Goal: Task Accomplishment & Management: Complete application form

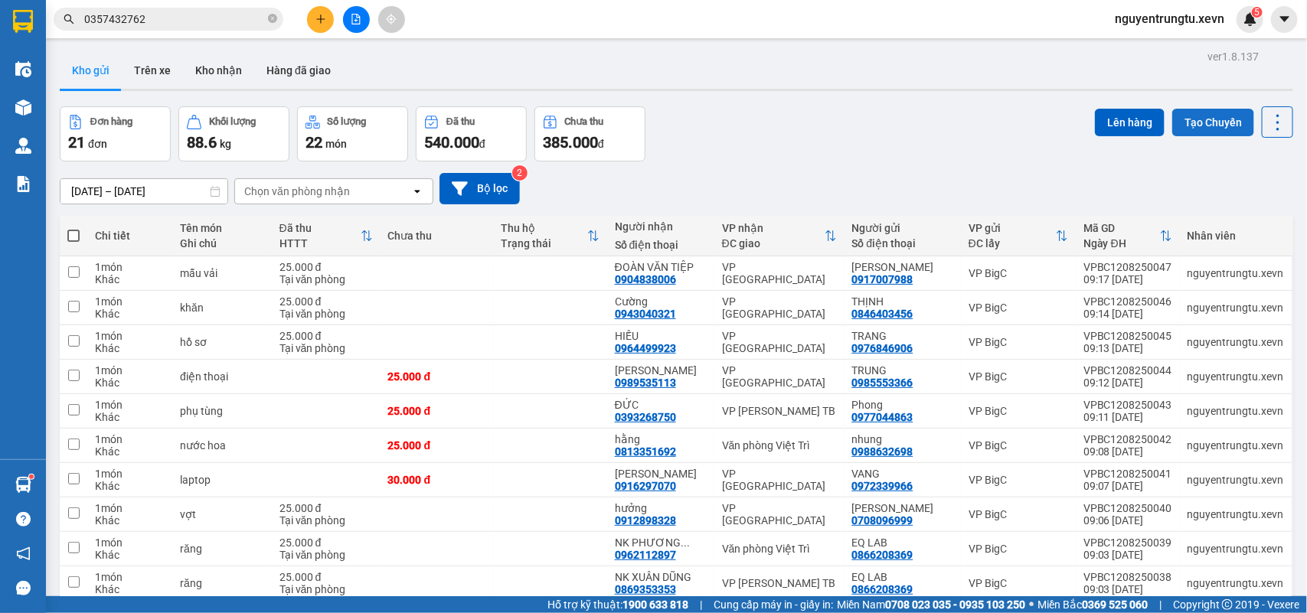
click at [1181, 109] on button "Tạo Chuyến" at bounding box center [1213, 123] width 82 height 28
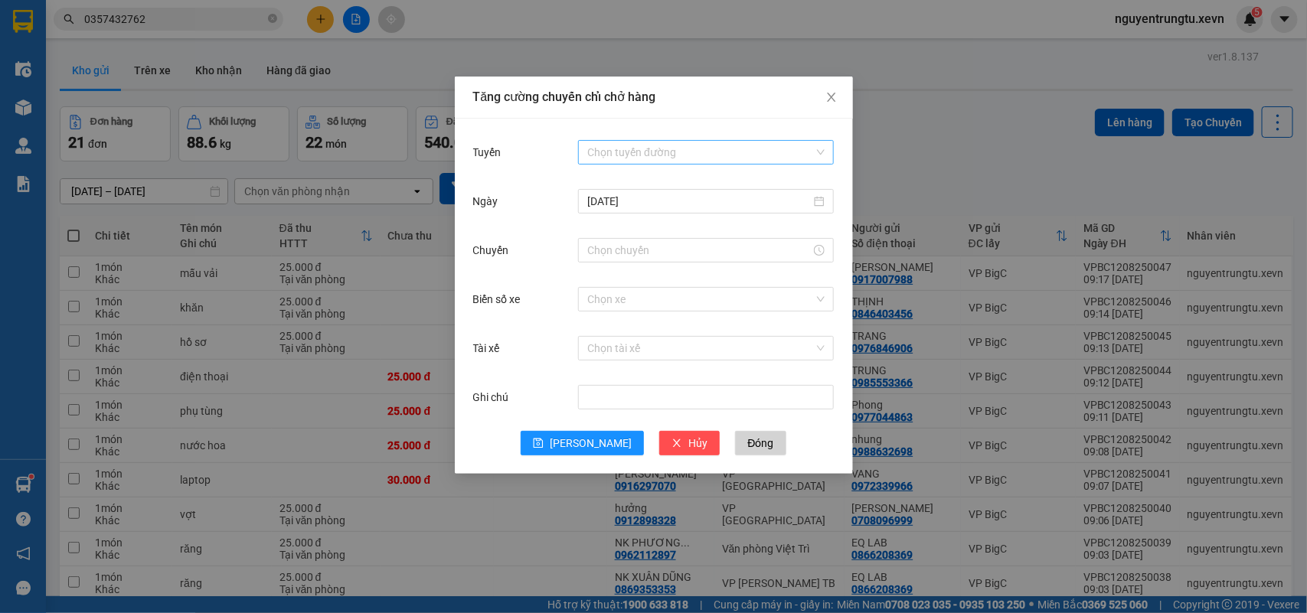
click at [758, 149] on input "Tuyến" at bounding box center [700, 152] width 227 height 23
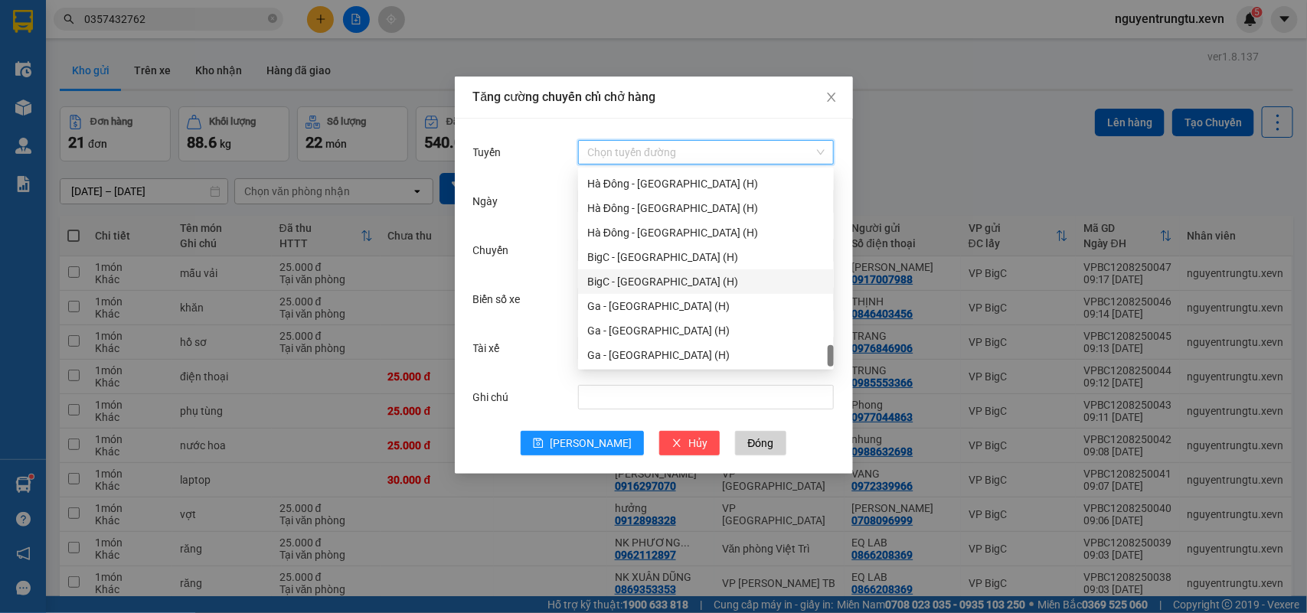
click at [656, 289] on div "BigC - [GEOGRAPHIC_DATA] (H)" at bounding box center [706, 282] width 256 height 25
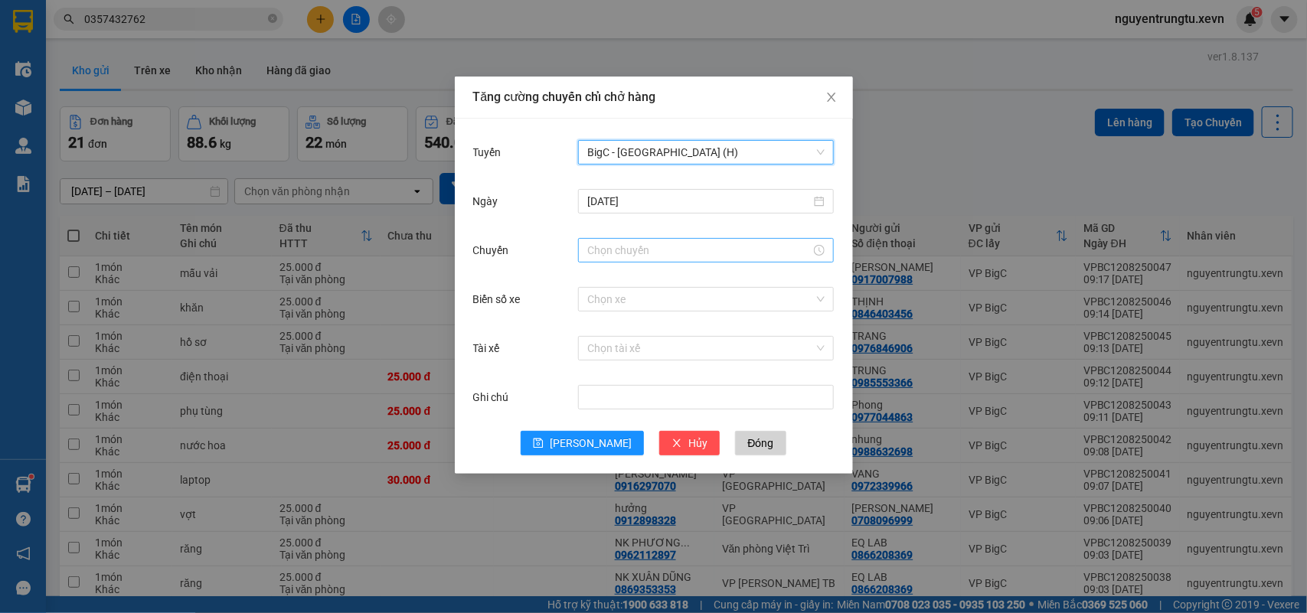
drag, startPoint x: 652, startPoint y: 242, endPoint x: 649, endPoint y: 262, distance: 20.0
click at [652, 243] on input "Chuyến" at bounding box center [699, 250] width 224 height 17
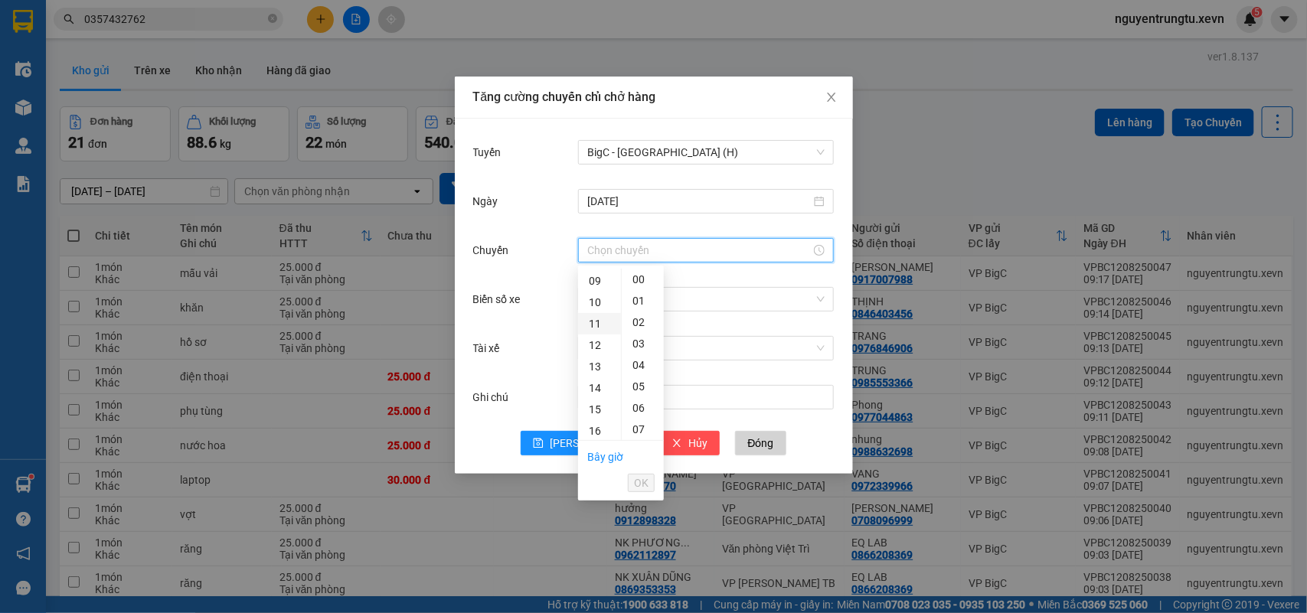
click at [601, 320] on div "11" at bounding box center [599, 323] width 43 height 21
click at [640, 387] on div "05" at bounding box center [643, 386] width 42 height 21
type input "11:05"
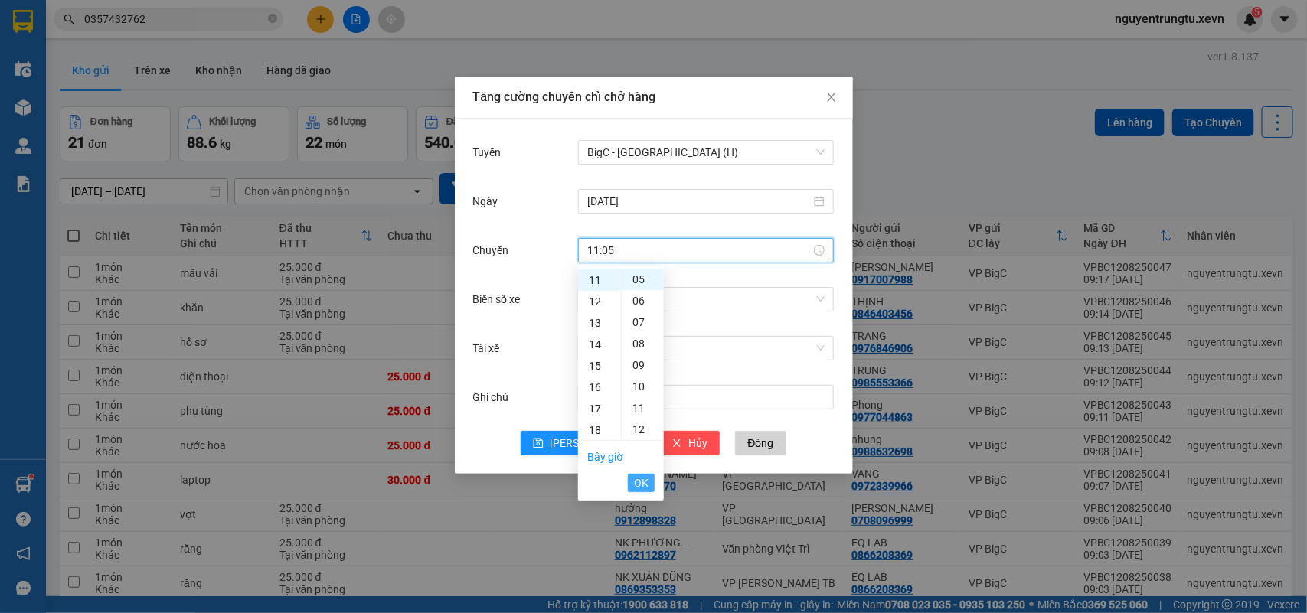
click at [641, 480] on span "OK" at bounding box center [641, 483] width 15 height 17
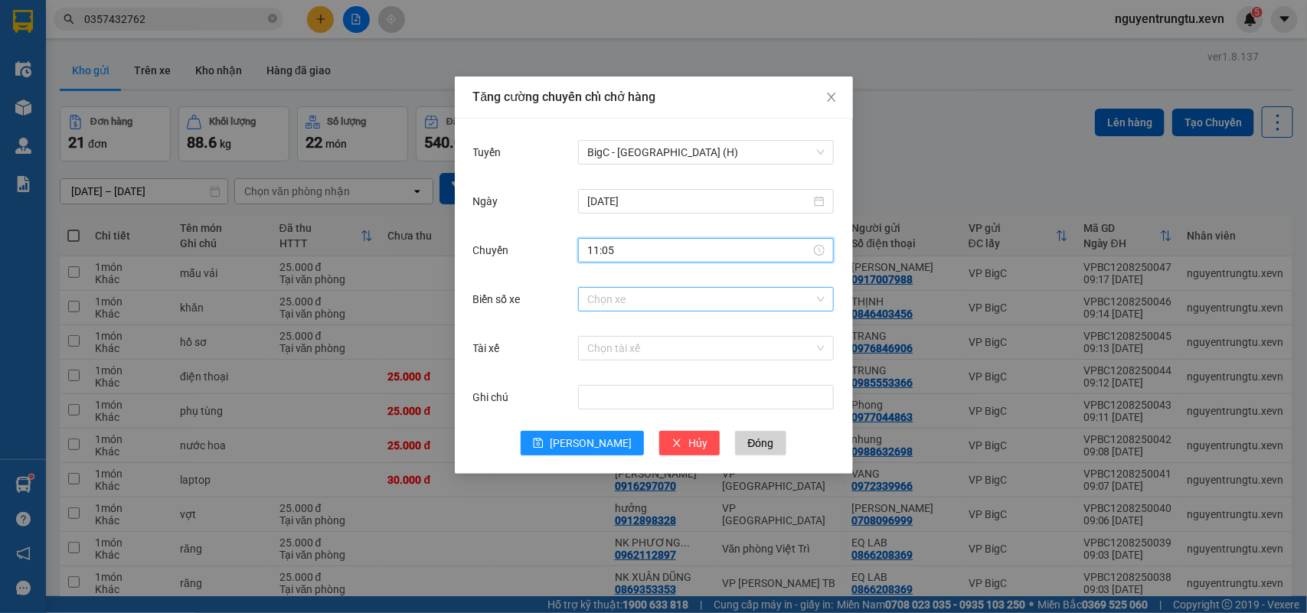
click at [666, 302] on input "Biển số xe" at bounding box center [700, 299] width 227 height 23
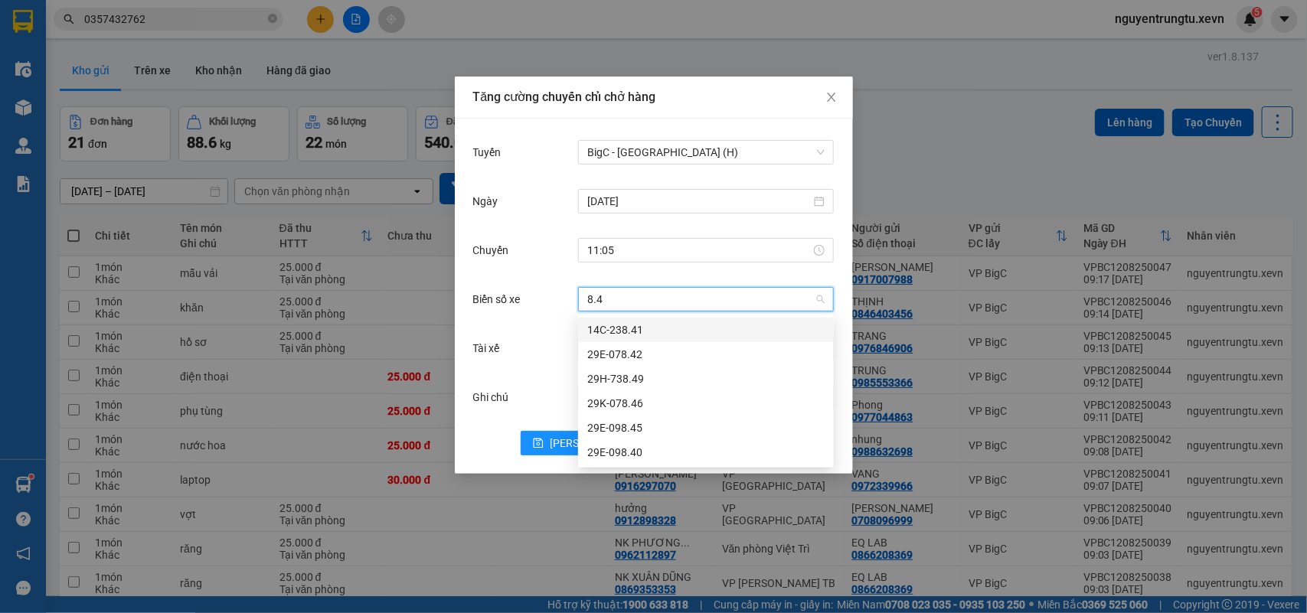
type input "8.46"
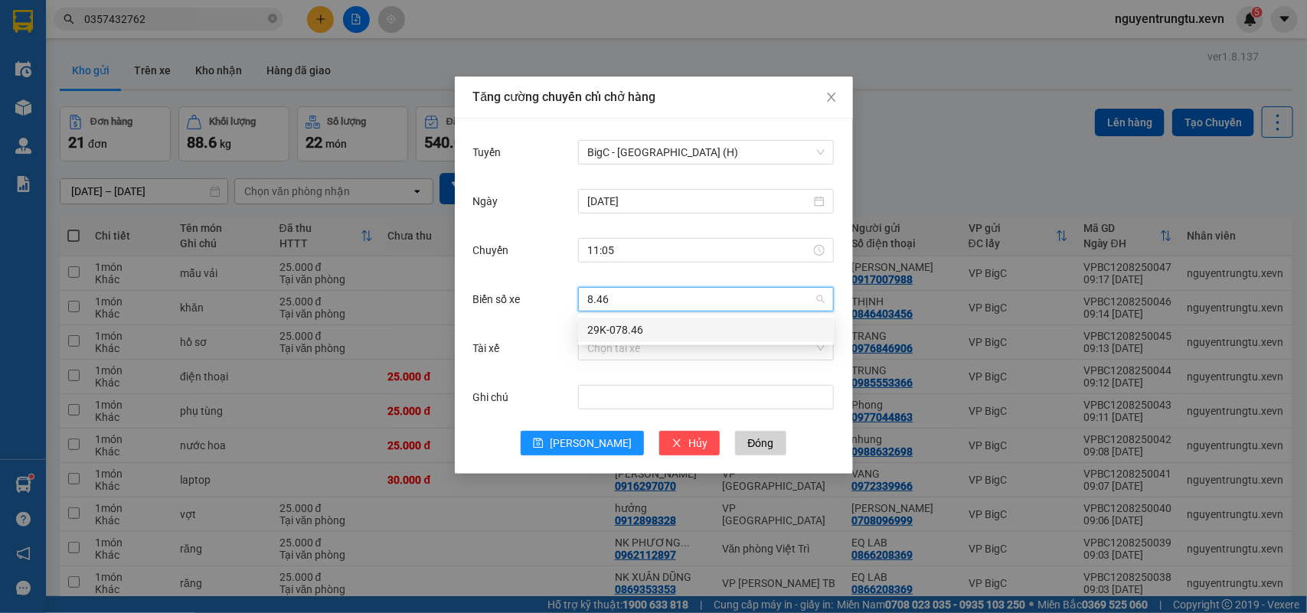
click at [667, 329] on div "29K-078.46" at bounding box center [705, 330] width 237 height 17
click at [662, 345] on input "Tài xế" at bounding box center [700, 348] width 227 height 23
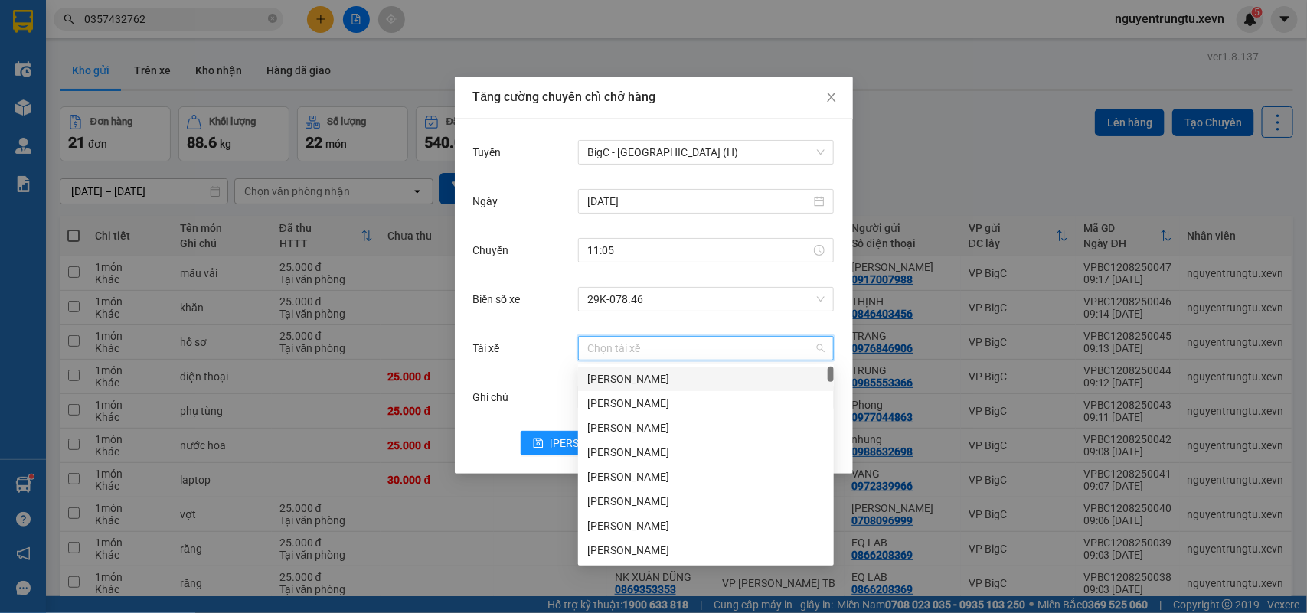
type input "D"
type input "ĐƯC G"
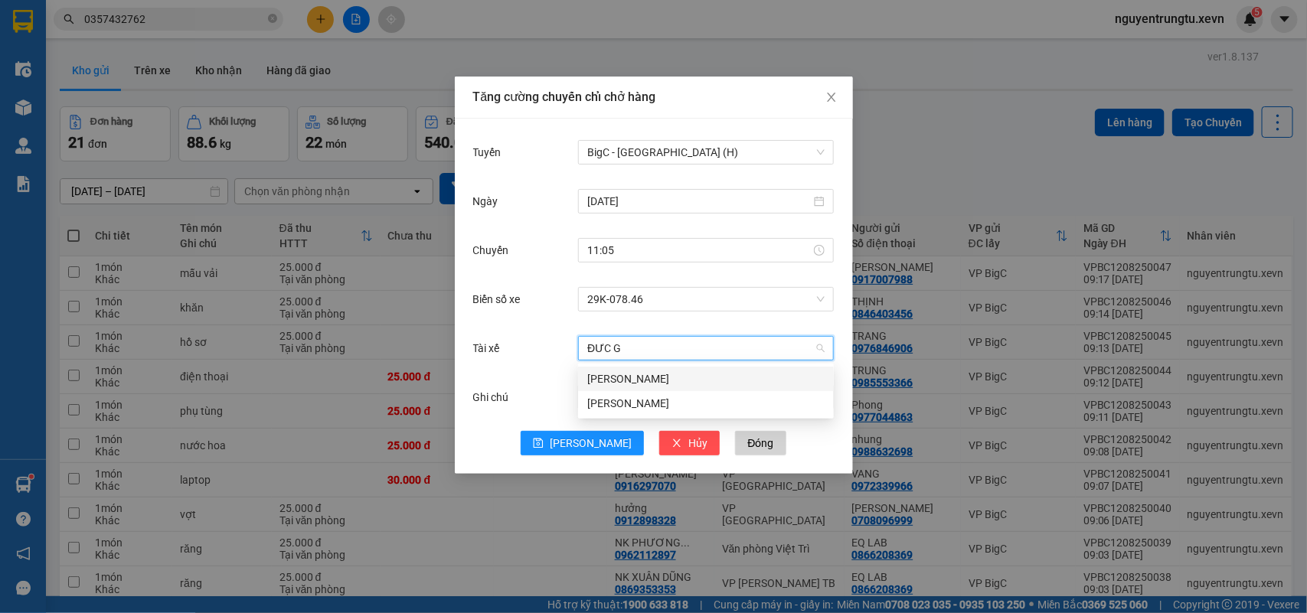
click at [643, 379] on div "[PERSON_NAME]" at bounding box center [705, 379] width 237 height 17
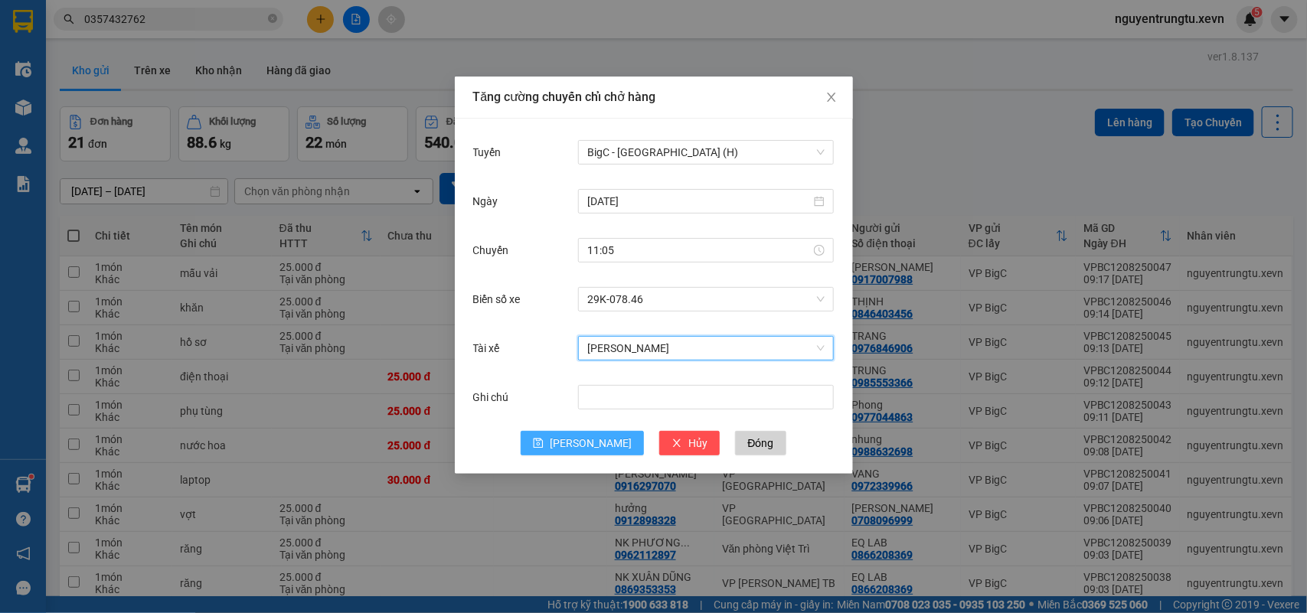
click at [582, 449] on span "[PERSON_NAME]" at bounding box center [591, 443] width 82 height 17
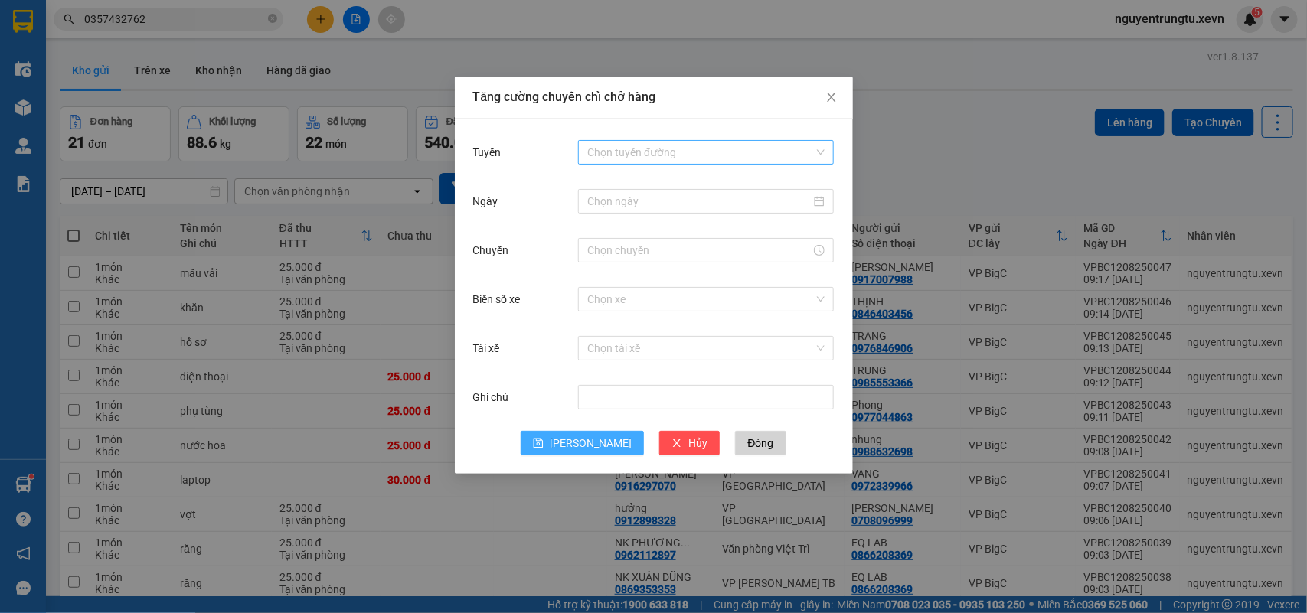
click at [656, 150] on input "Tuyến" at bounding box center [700, 152] width 227 height 23
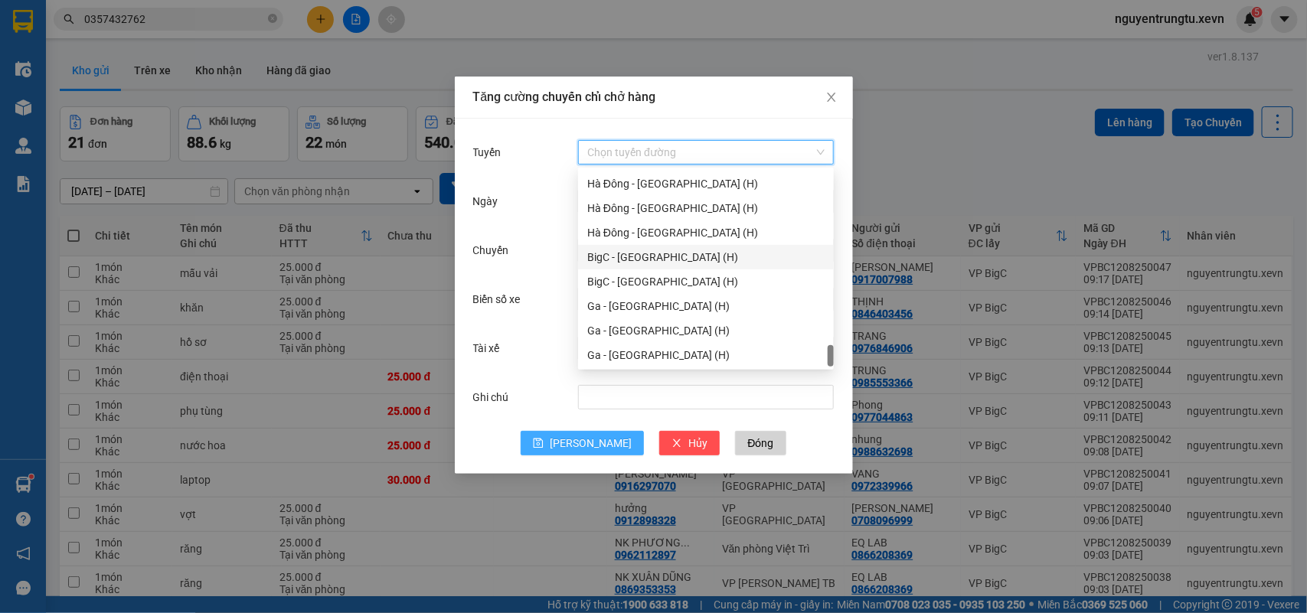
click at [657, 263] on div "BigC - [GEOGRAPHIC_DATA] (H)" at bounding box center [705, 257] width 237 height 17
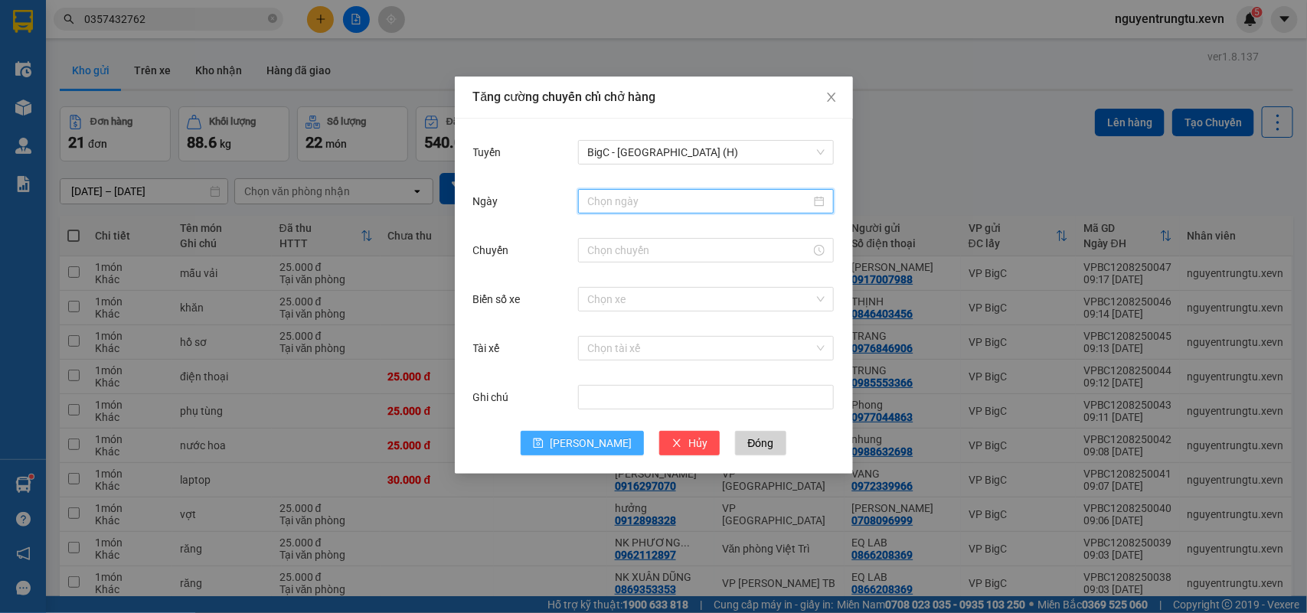
click at [642, 207] on input "Ngày" at bounding box center [699, 201] width 224 height 17
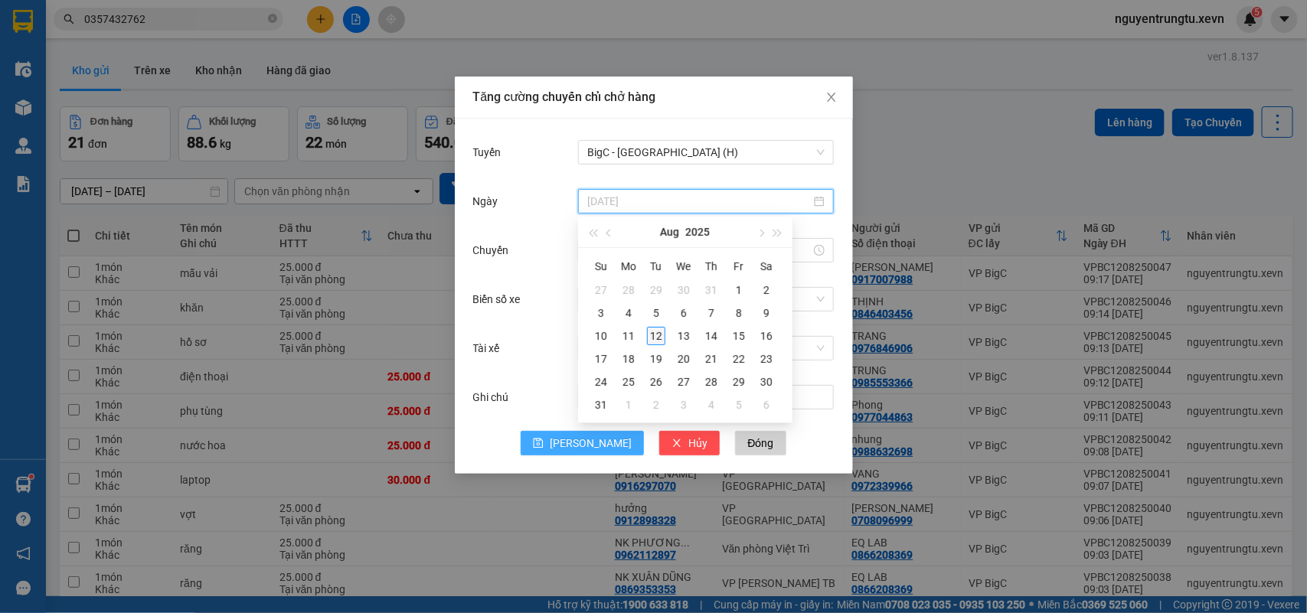
type input "[DATE]"
click at [659, 335] on div "12" at bounding box center [656, 336] width 18 height 18
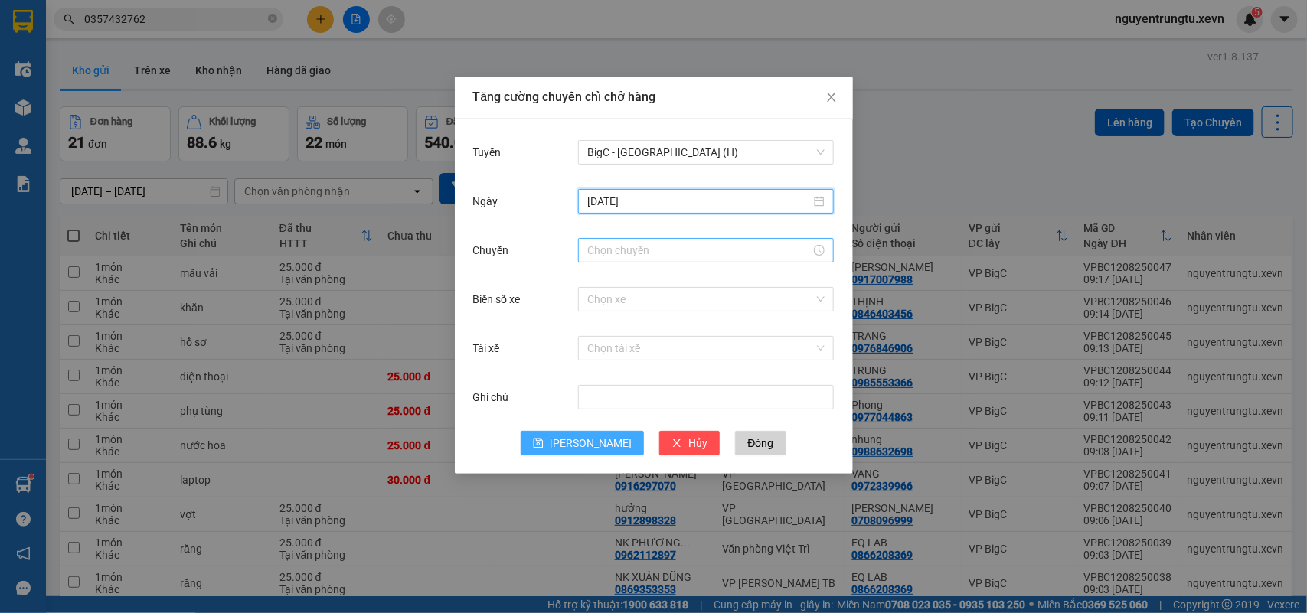
click at [639, 250] on input "Chuyến" at bounding box center [699, 250] width 224 height 17
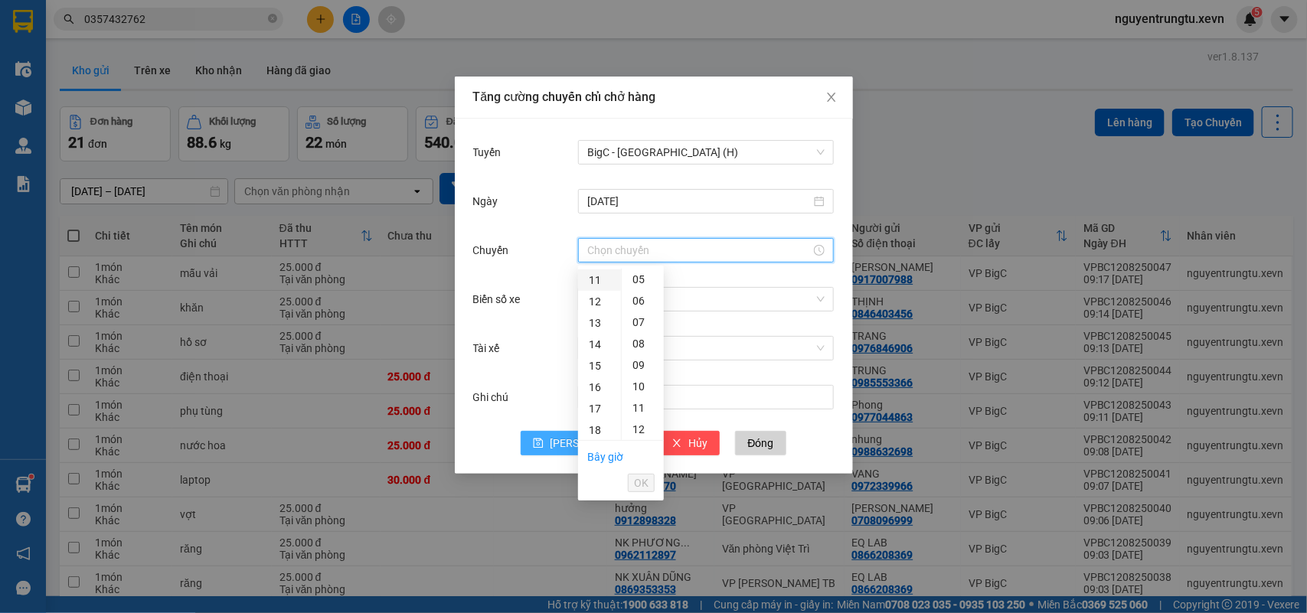
click at [594, 281] on div "11" at bounding box center [599, 280] width 43 height 21
click at [637, 384] on div "05" at bounding box center [643, 386] width 42 height 21
type input "11:05"
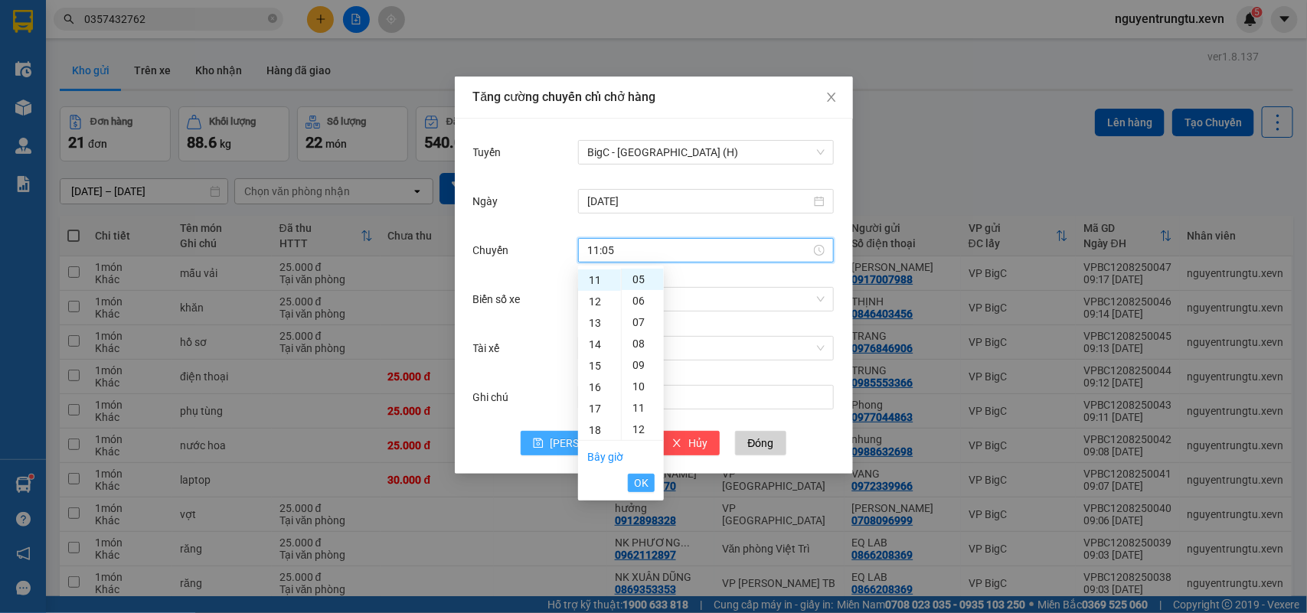
click at [640, 479] on span "OK" at bounding box center [641, 483] width 15 height 17
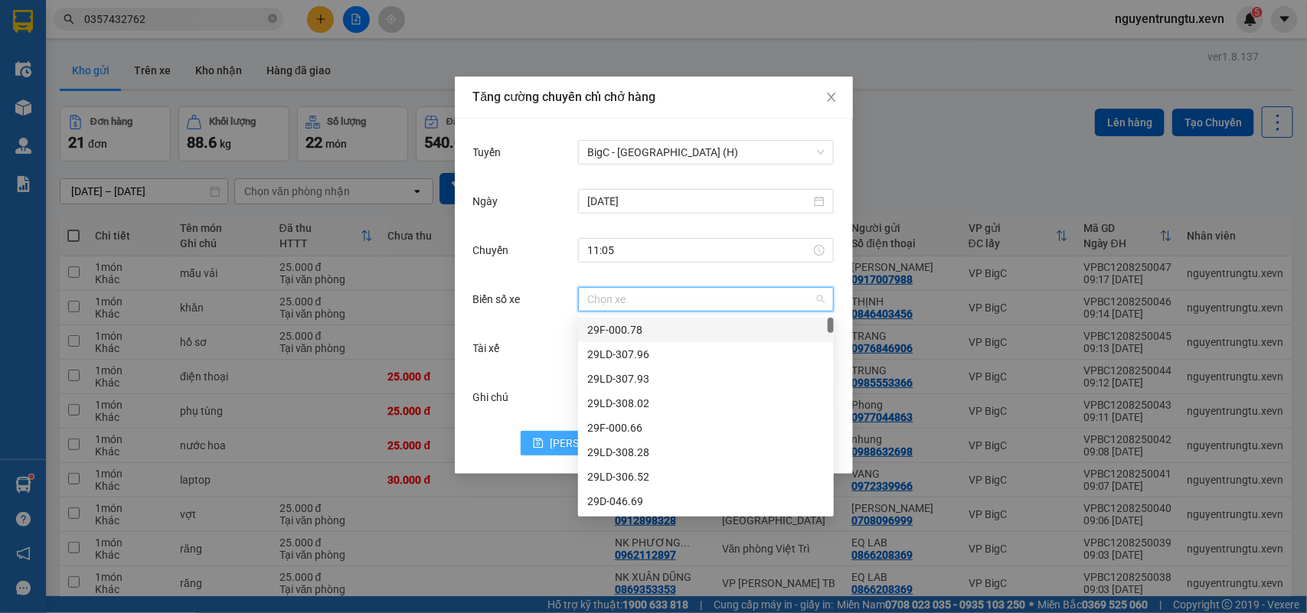
click at [652, 293] on input "Biển số xe" at bounding box center [700, 299] width 227 height 23
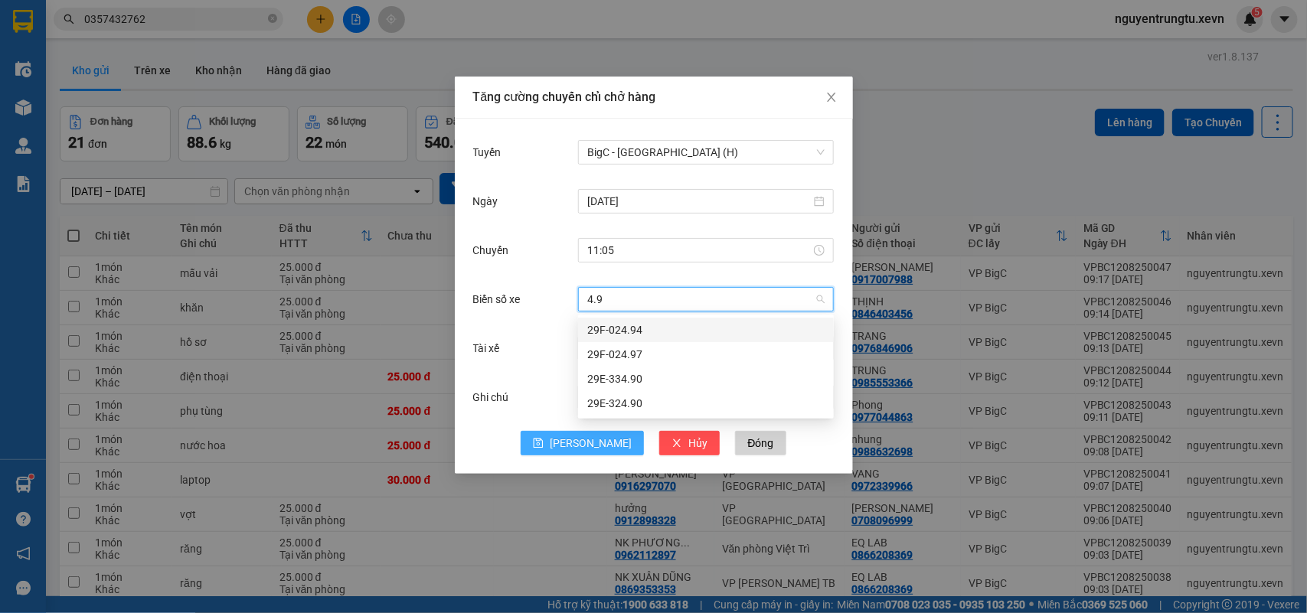
type input "4.90"
click at [638, 333] on div "29E-334.90" at bounding box center [705, 330] width 237 height 17
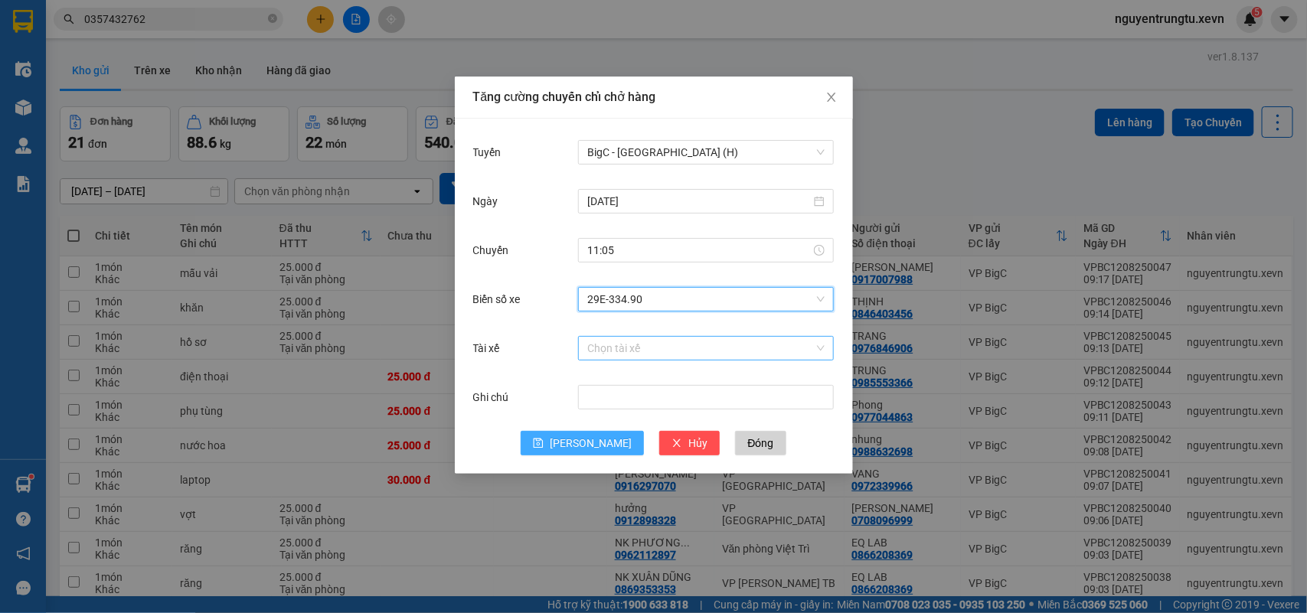
click at [636, 351] on input "Tài xế" at bounding box center [700, 348] width 227 height 23
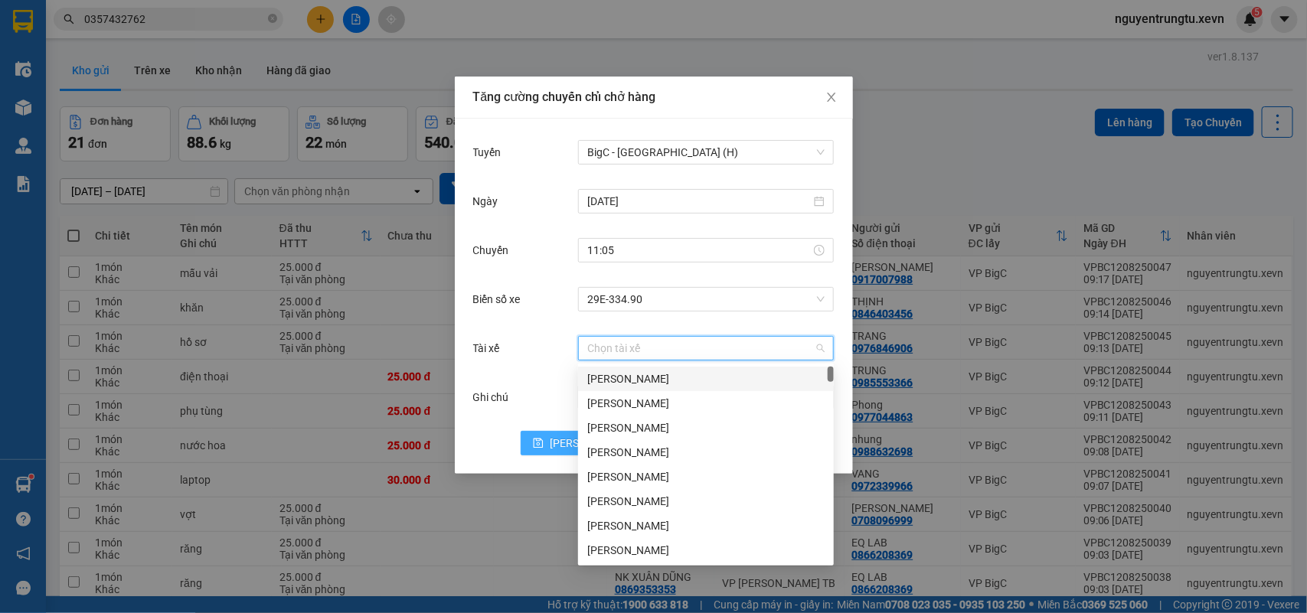
type input "D"
type input "[PERSON_NAME]"
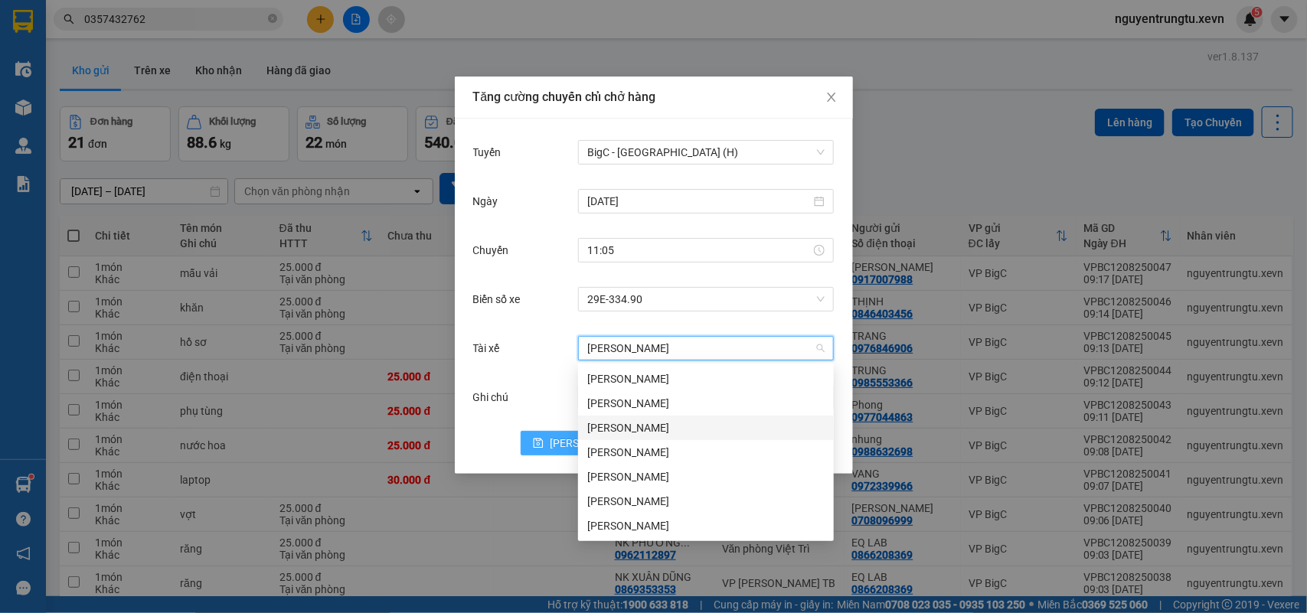
click at [629, 433] on div "[PERSON_NAME]" at bounding box center [705, 428] width 237 height 17
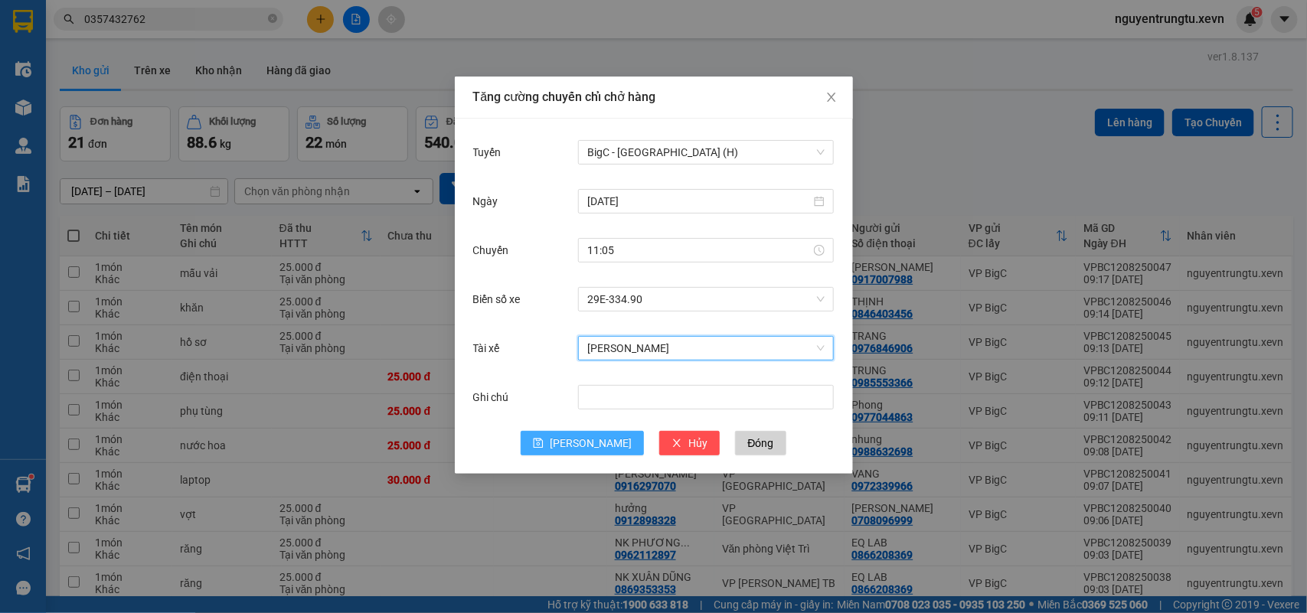
click at [573, 456] on button "[PERSON_NAME]" at bounding box center [582, 443] width 123 height 25
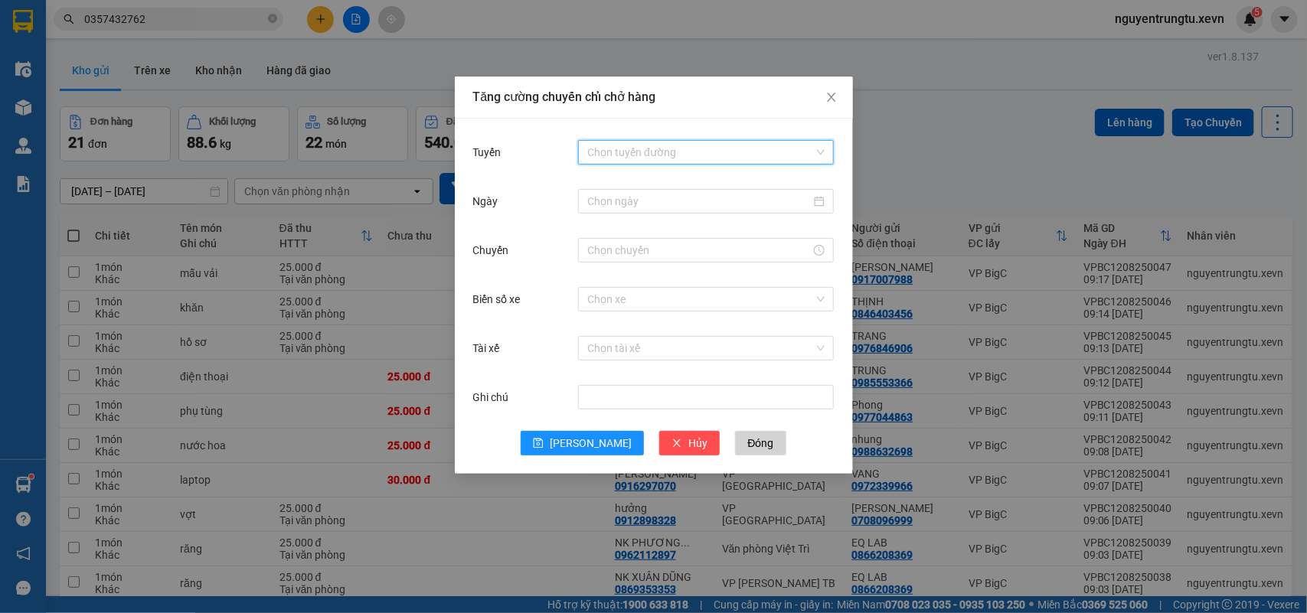
click at [756, 149] on input "Tuyến" at bounding box center [700, 152] width 227 height 23
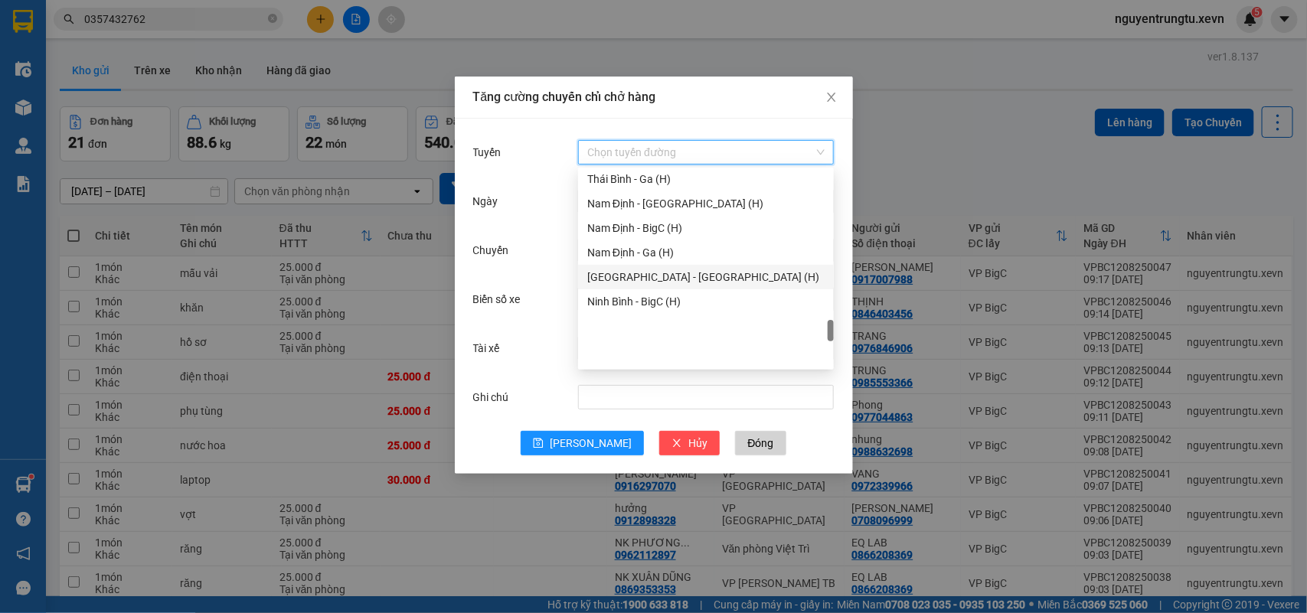
scroll to position [1722, 0]
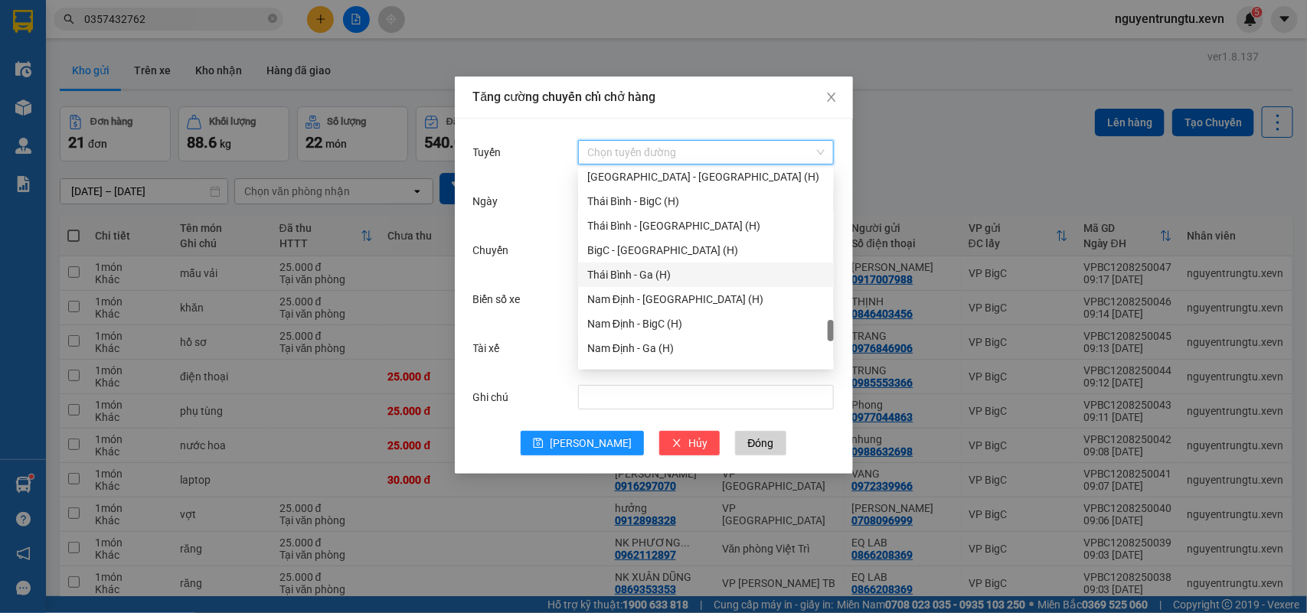
click at [660, 257] on div "BigC - [GEOGRAPHIC_DATA] (H)" at bounding box center [705, 250] width 237 height 17
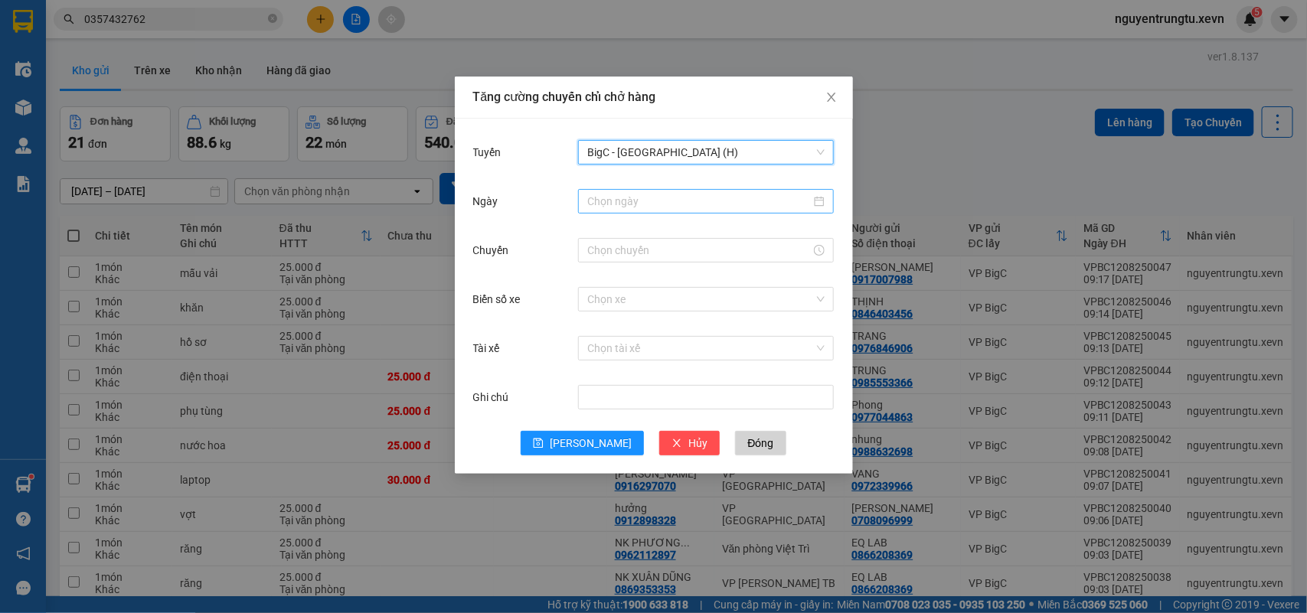
click at [655, 208] on input "Ngày" at bounding box center [699, 201] width 224 height 17
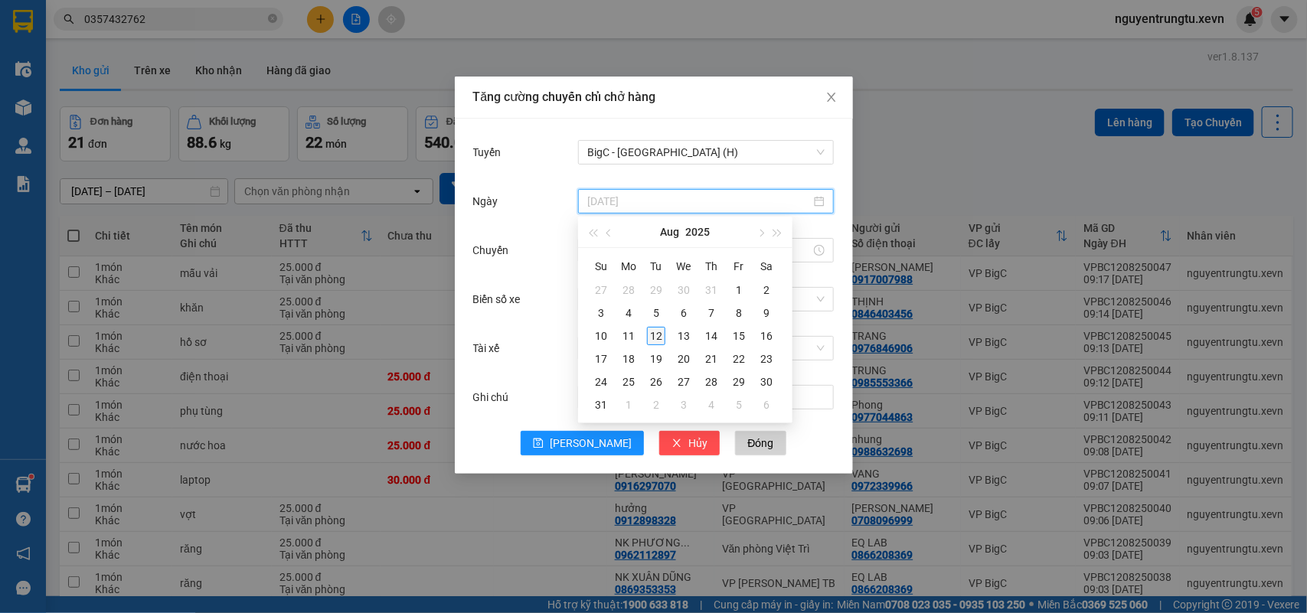
type input "[DATE]"
click at [656, 338] on div "12" at bounding box center [656, 336] width 18 height 18
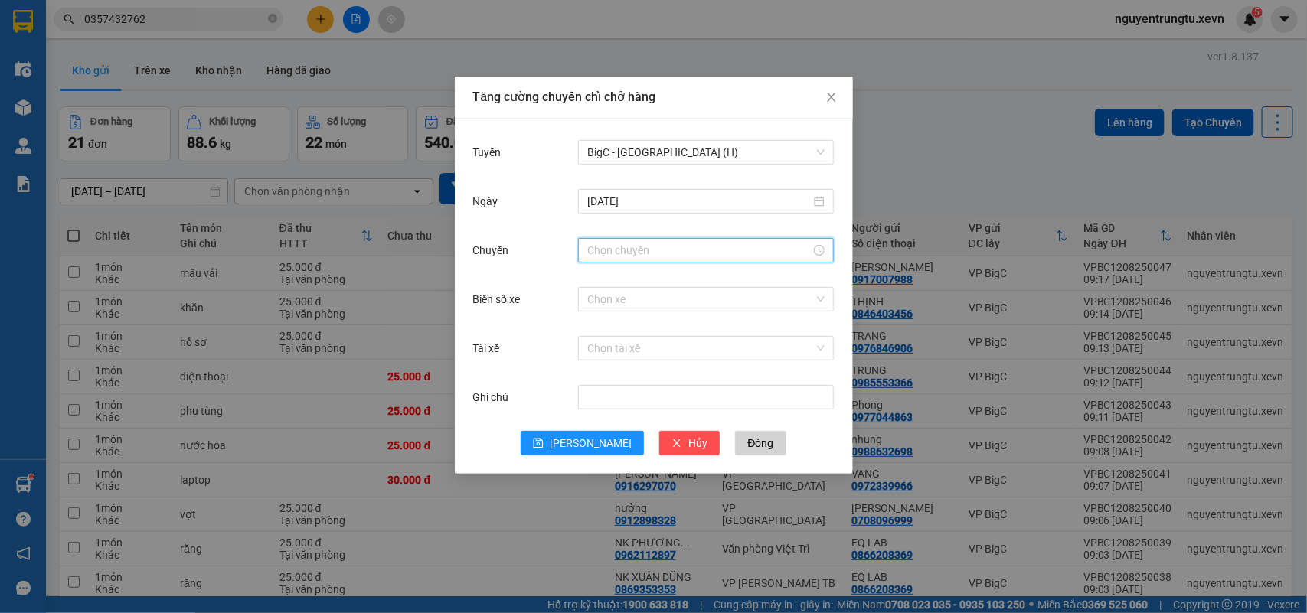
click at [614, 258] on input "Chuyến" at bounding box center [699, 250] width 224 height 17
click at [594, 283] on div "11" at bounding box center [599, 280] width 43 height 21
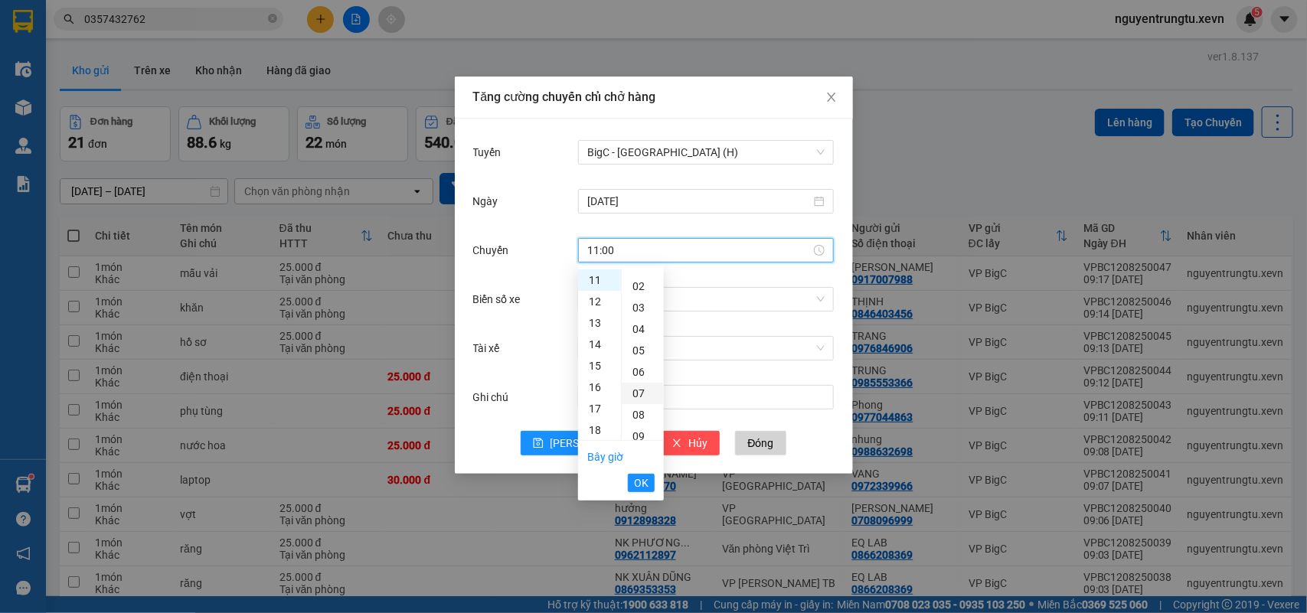
scroll to position [0, 0]
click at [637, 381] on div "05" at bounding box center [643, 386] width 42 height 21
type input "11:05"
click at [646, 483] on span "OK" at bounding box center [641, 483] width 15 height 17
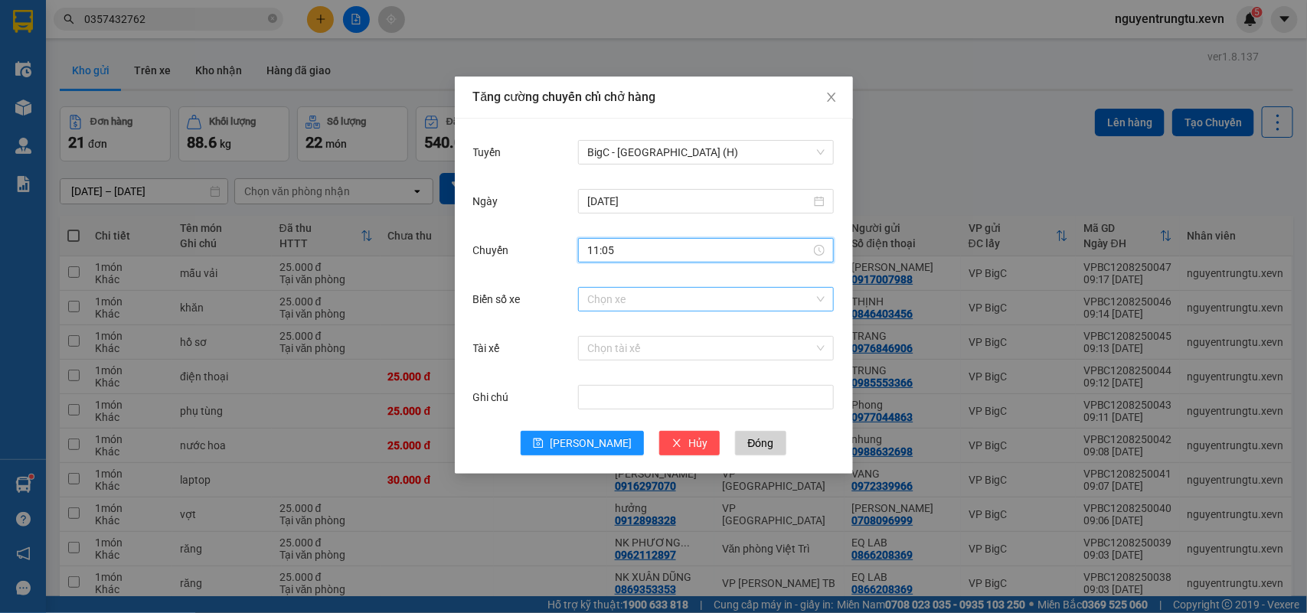
drag, startPoint x: 666, startPoint y: 319, endPoint x: 666, endPoint y: 296, distance: 22.2
click at [666, 316] on div "Biển số xe Chọn xe" at bounding box center [653, 308] width 361 height 49
click at [666, 295] on input "Biển số xe" at bounding box center [700, 299] width 227 height 23
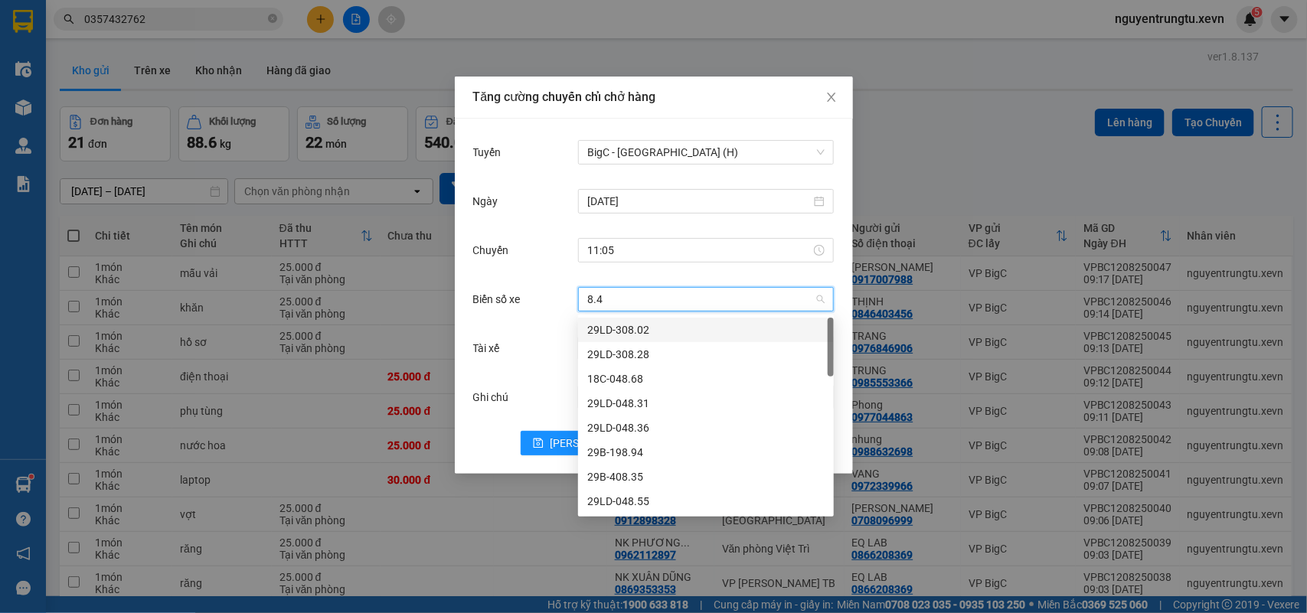
type input "8.40"
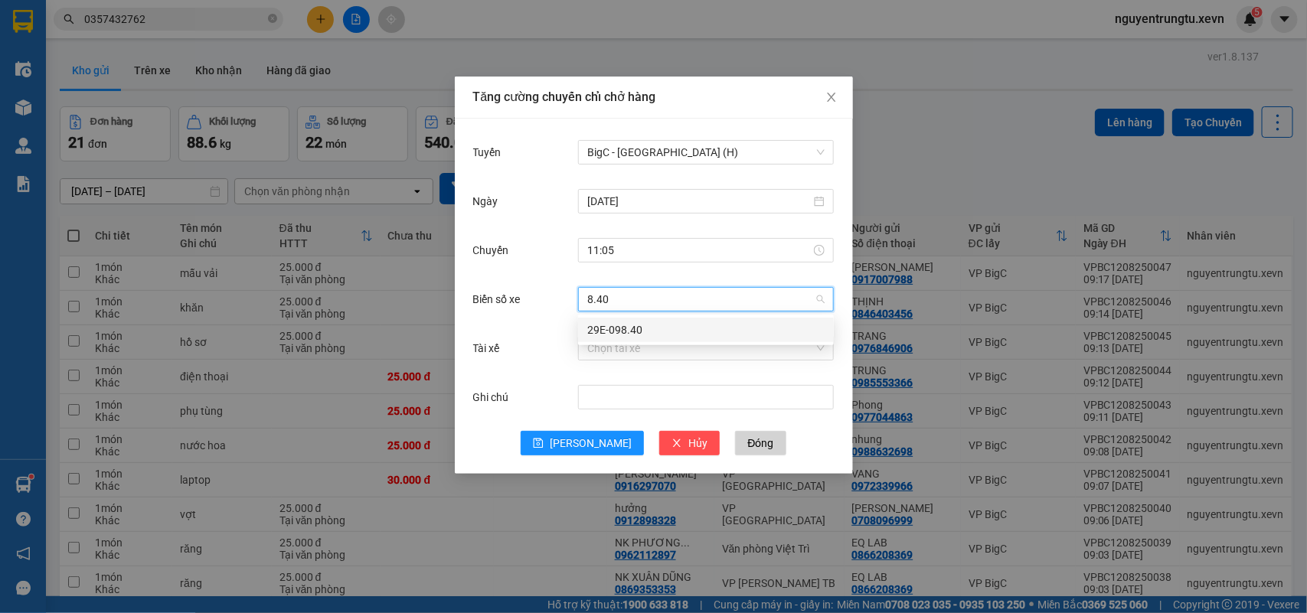
click at [639, 326] on div "29E-098.40" at bounding box center [705, 330] width 237 height 17
click at [639, 333] on div "Chọn tài xế" at bounding box center [706, 348] width 256 height 31
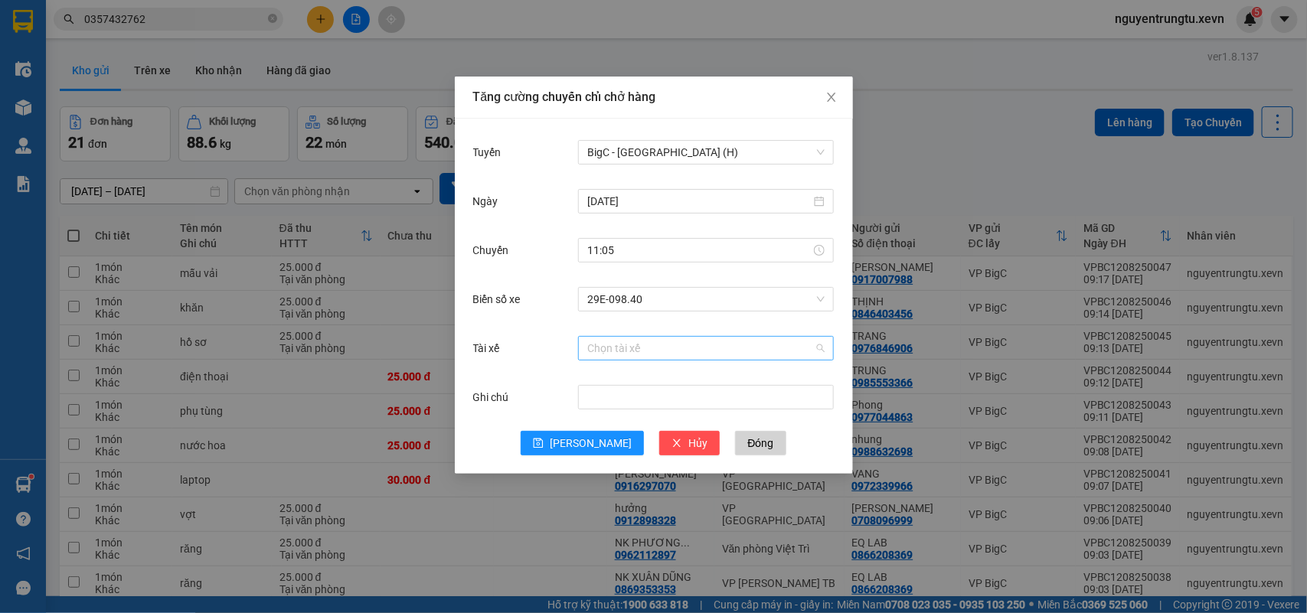
click at [638, 353] on input "Tài xế" at bounding box center [700, 348] width 227 height 23
type input "D"
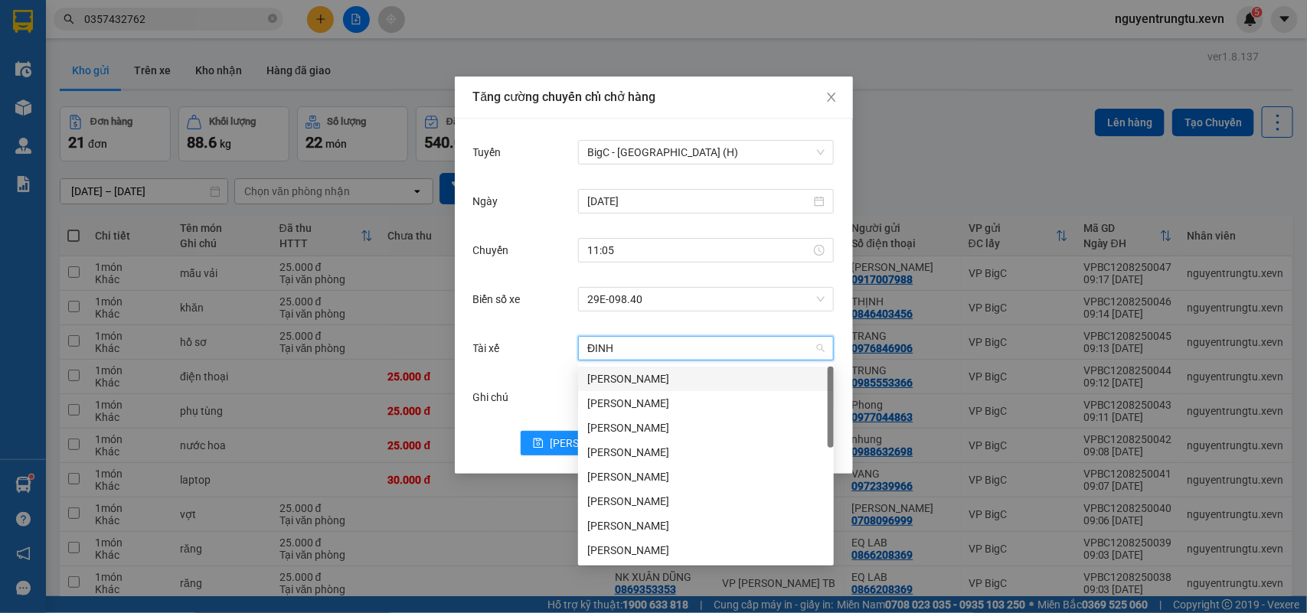
type input "[PERSON_NAME]"
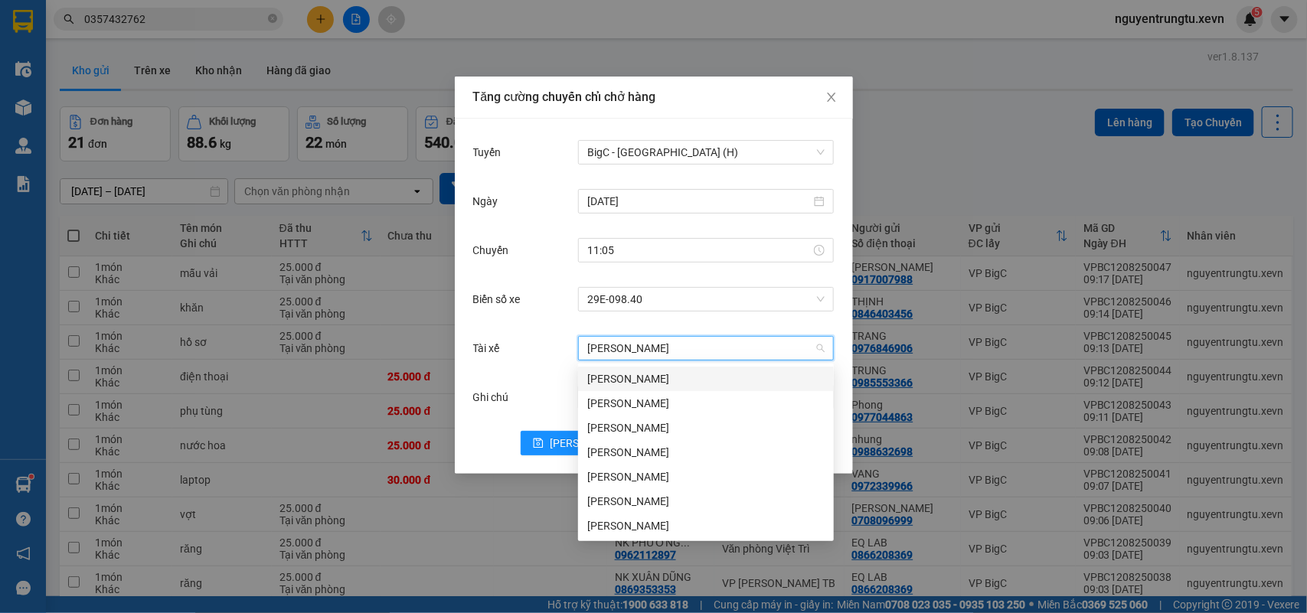
click at [638, 375] on div "[PERSON_NAME]" at bounding box center [705, 379] width 237 height 17
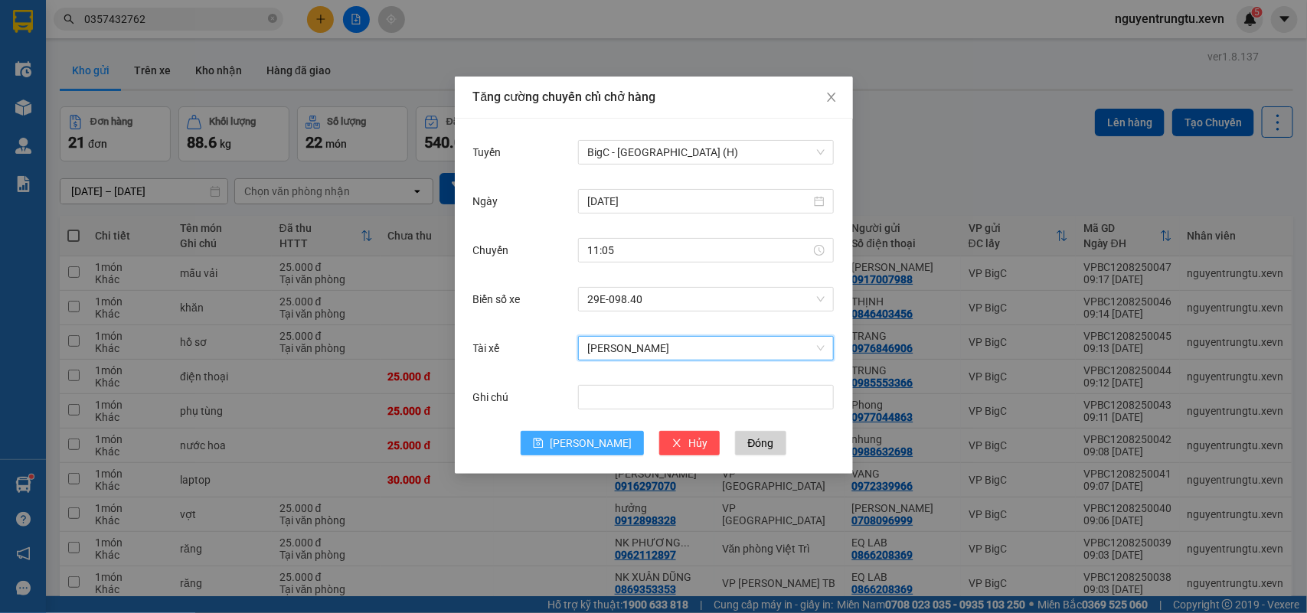
click at [578, 439] on button "[PERSON_NAME]" at bounding box center [582, 443] width 123 height 25
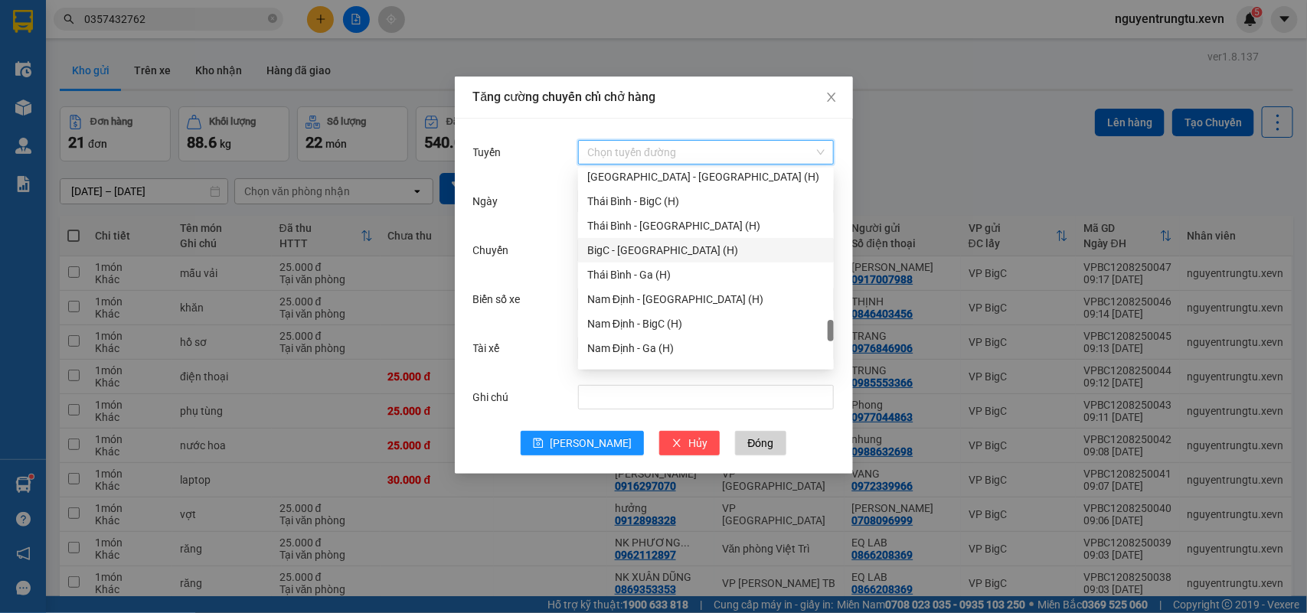
click at [610, 151] on input "Tuyến" at bounding box center [700, 152] width 227 height 23
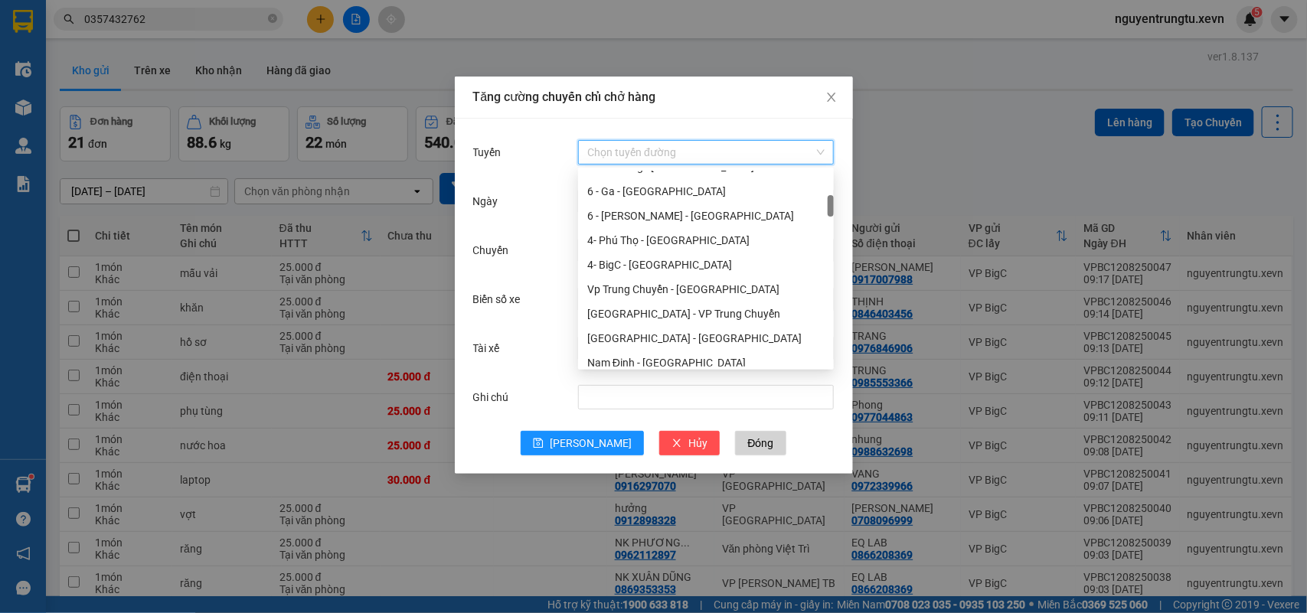
scroll to position [0, 0]
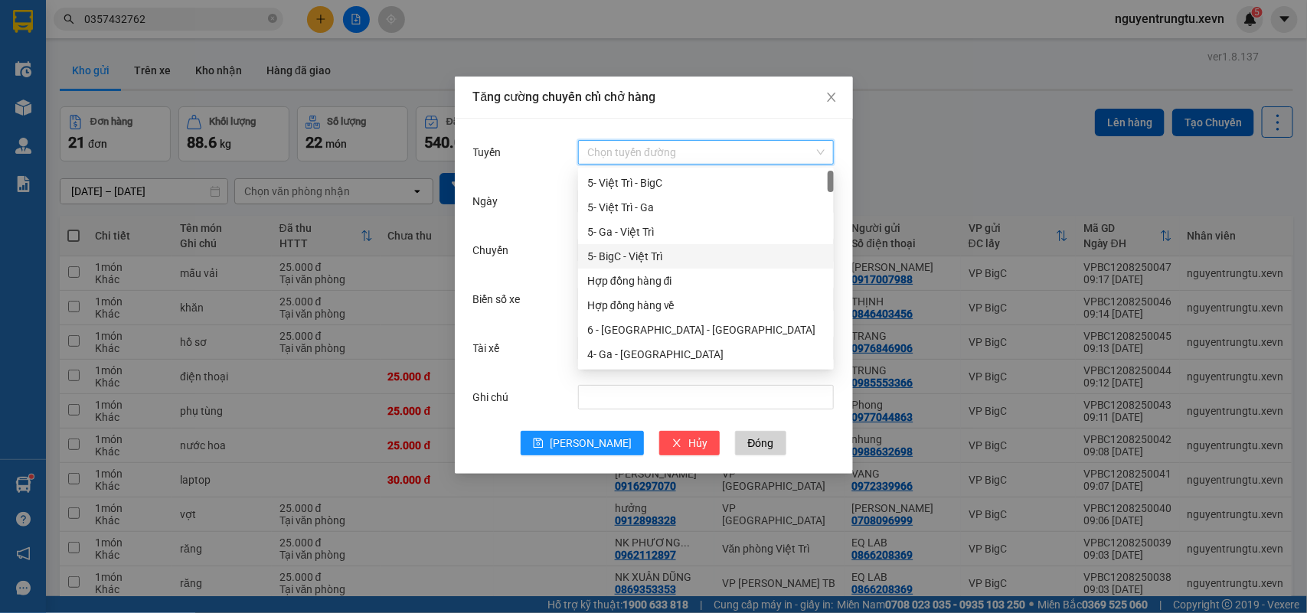
click at [613, 262] on div "5- BigC - Việt Trì" at bounding box center [705, 256] width 237 height 17
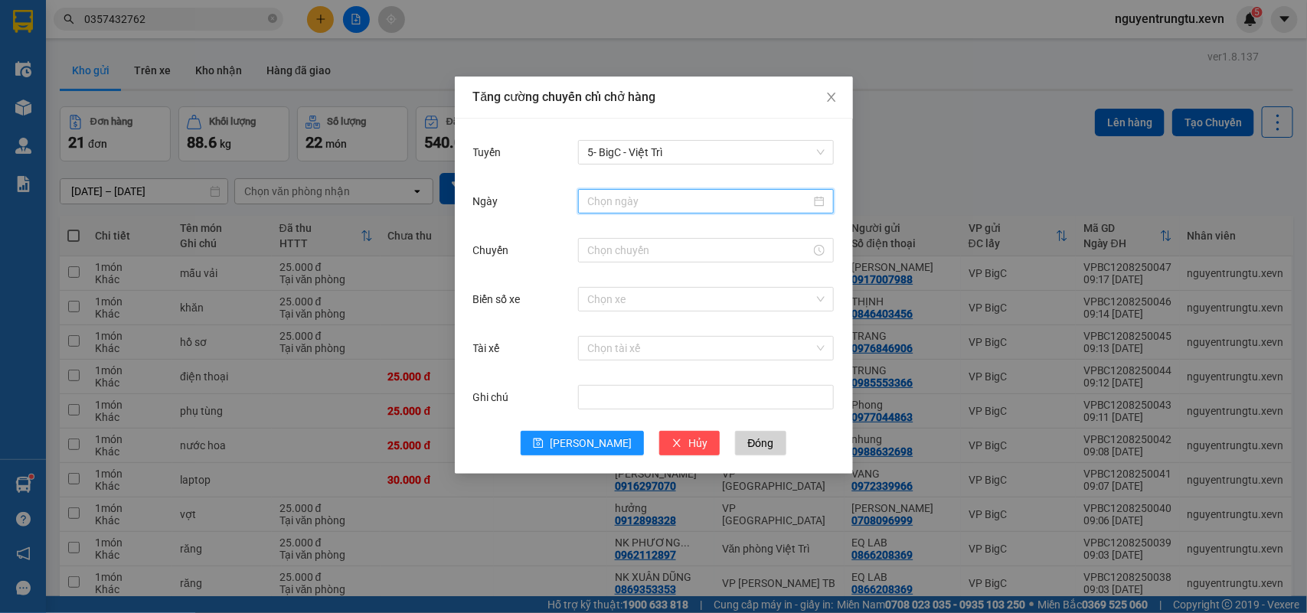
click at [651, 208] on input "Ngày" at bounding box center [699, 201] width 224 height 17
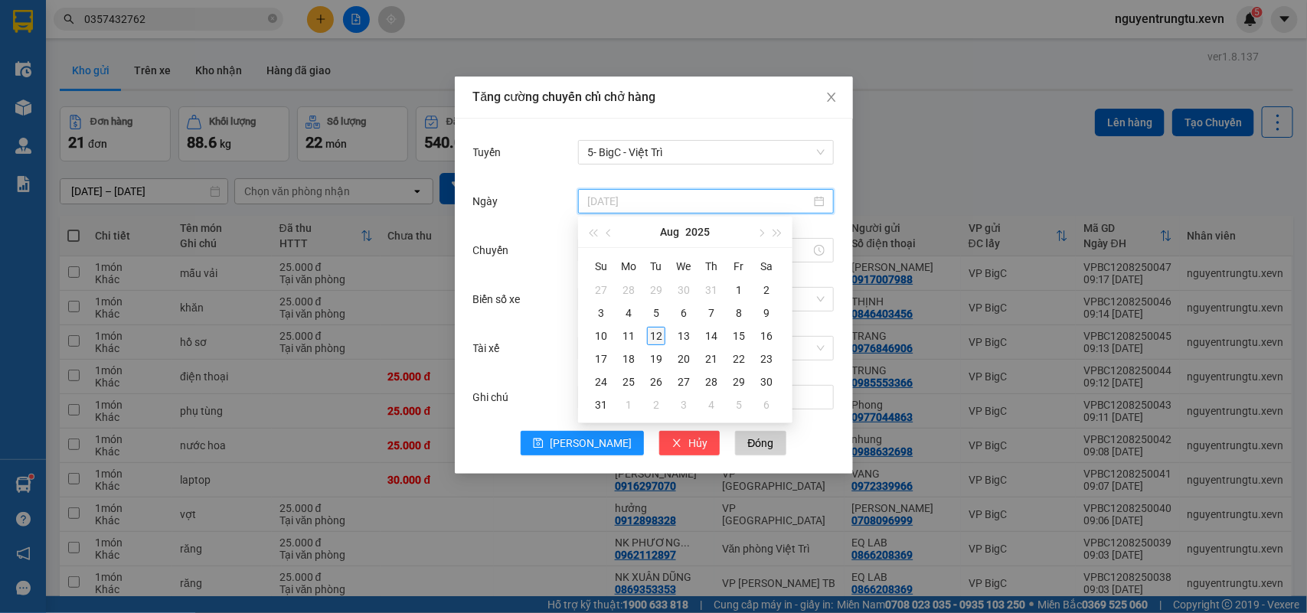
type input "[DATE]"
click at [663, 338] on div "12" at bounding box center [656, 336] width 18 height 18
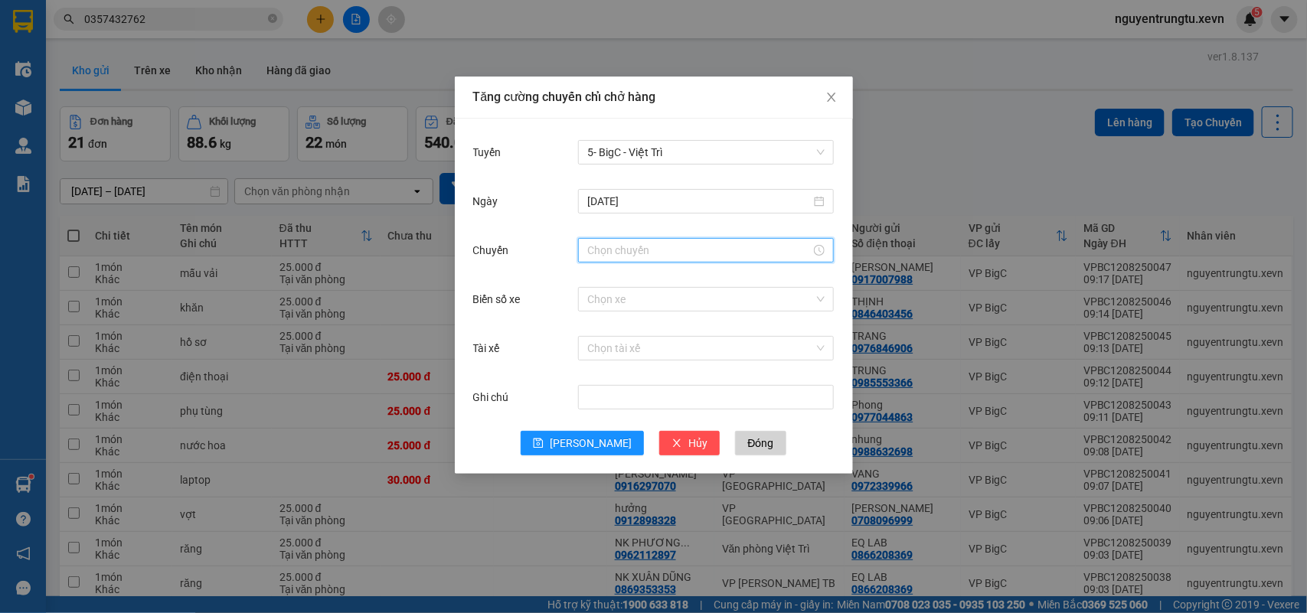
click at [610, 257] on input "Chuyến" at bounding box center [699, 250] width 224 height 17
click at [590, 284] on div "11" at bounding box center [599, 280] width 43 height 21
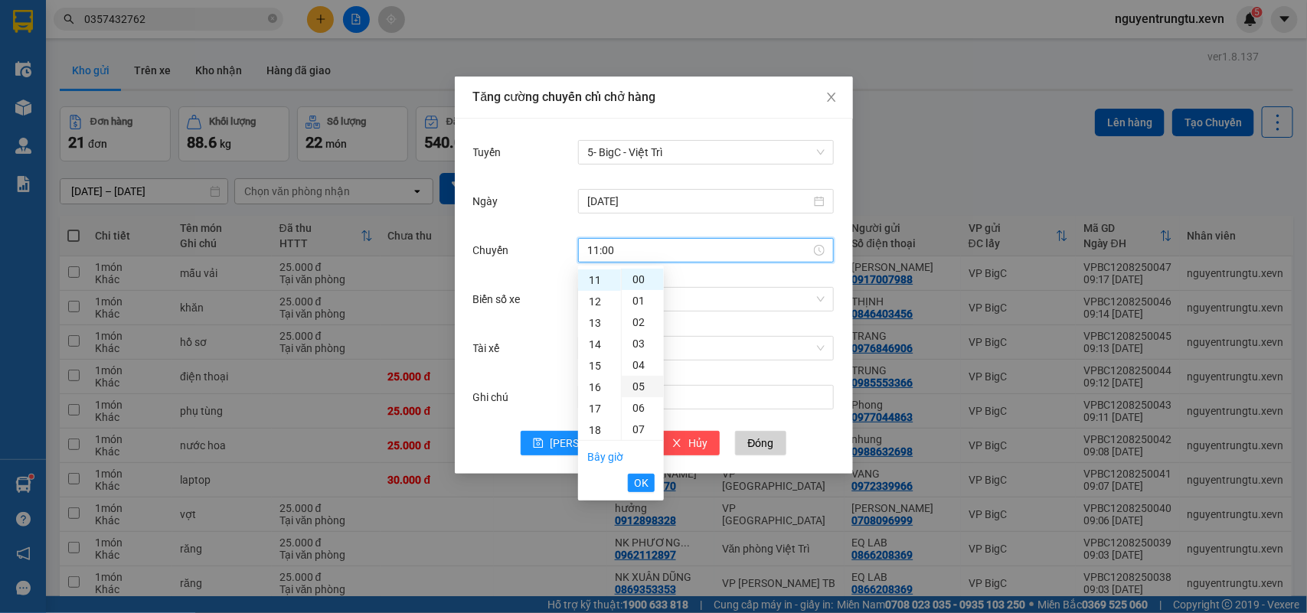
click at [641, 388] on div "05" at bounding box center [643, 386] width 42 height 21
type input "11:05"
click at [643, 483] on span "OK" at bounding box center [641, 483] width 15 height 17
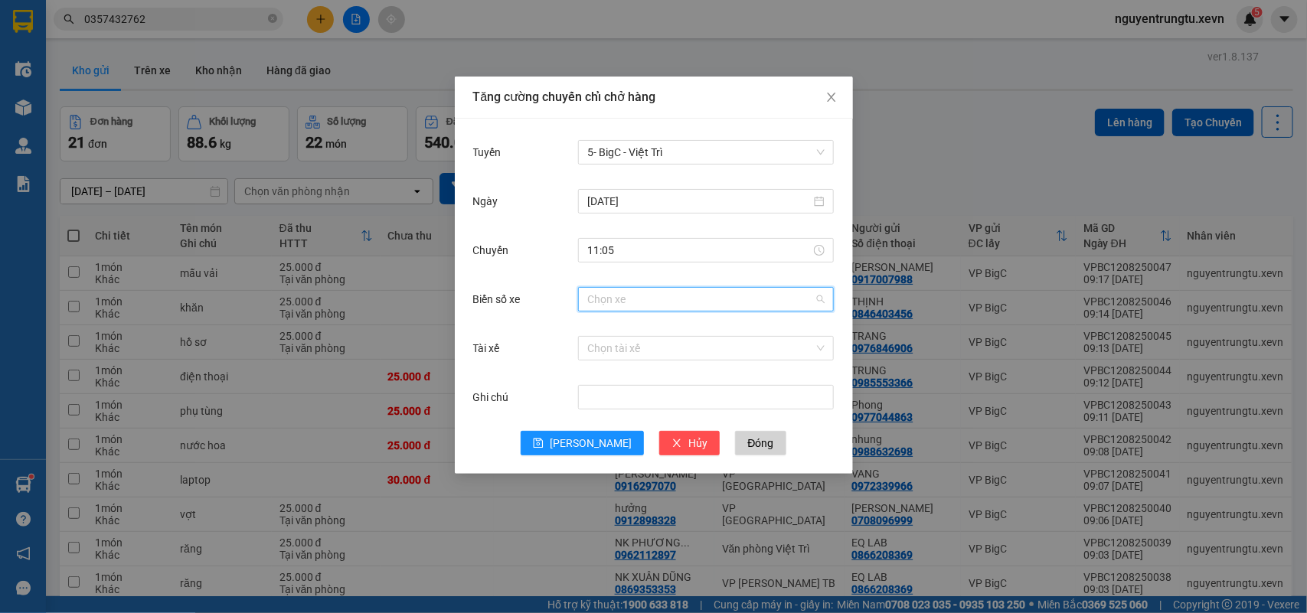
click at [660, 289] on input "Biển số xe" at bounding box center [700, 299] width 227 height 23
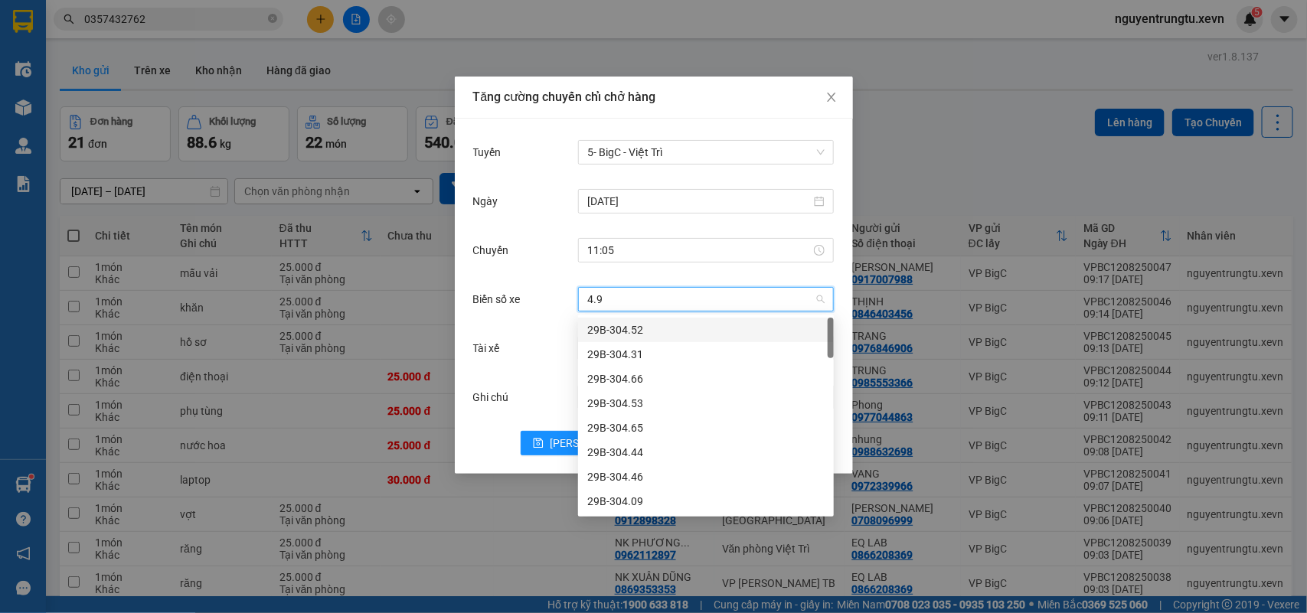
type input "4.97"
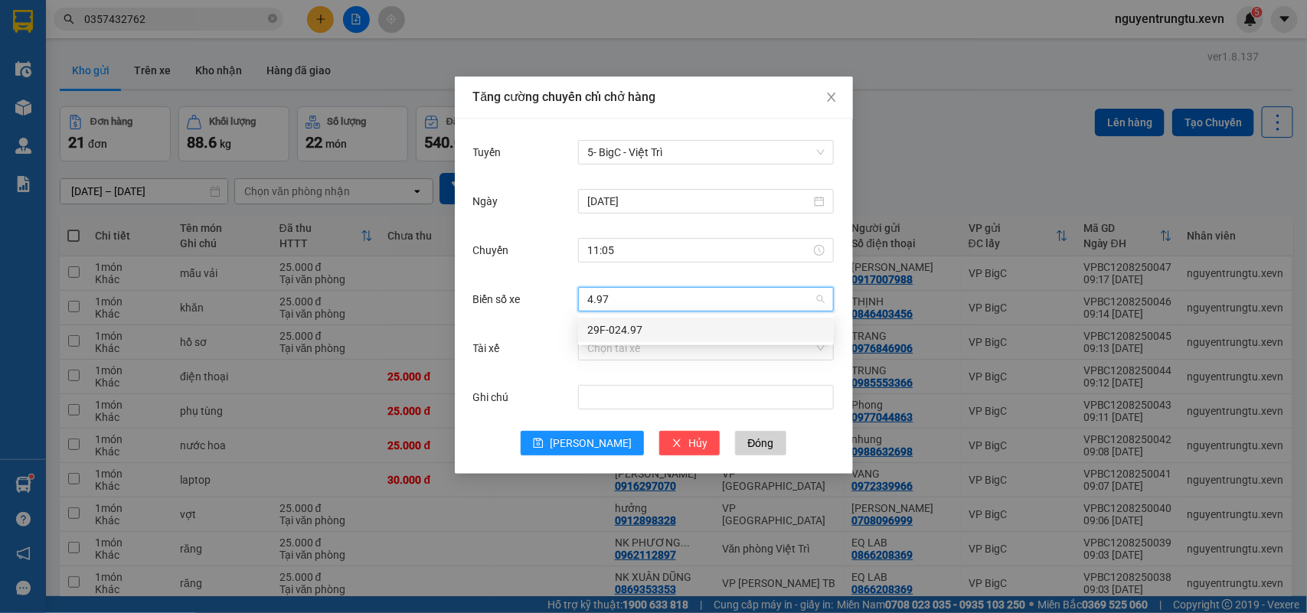
click at [628, 331] on div "29F-024.97" at bounding box center [705, 330] width 237 height 17
click at [636, 345] on input "Tài xế" at bounding box center [700, 348] width 227 height 23
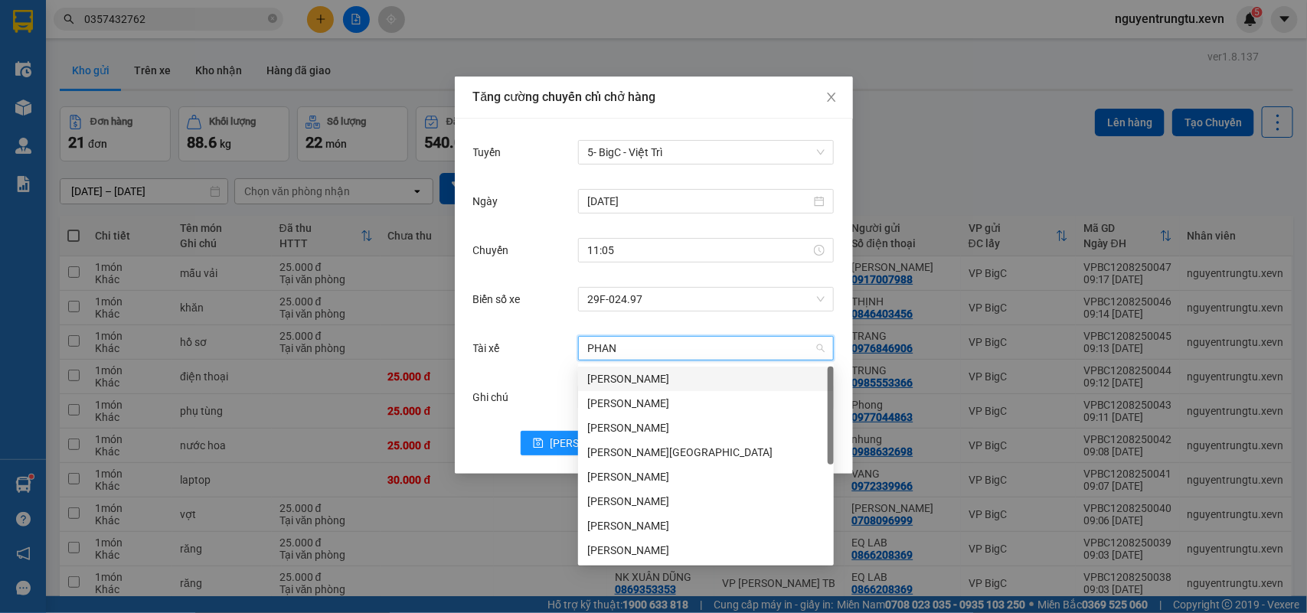
type input "[PERSON_NAME]"
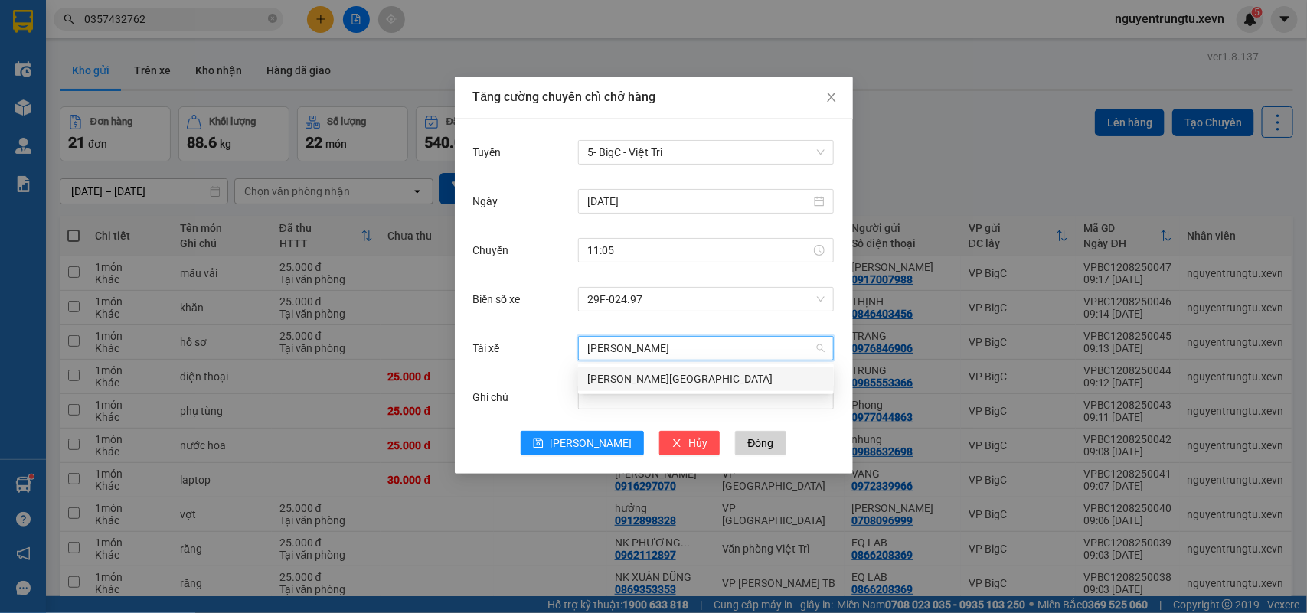
click at [639, 373] on div "[PERSON_NAME][GEOGRAPHIC_DATA]" at bounding box center [705, 379] width 237 height 17
click at [577, 457] on div "Tuyến 5- BigC - [GEOGRAPHIC_DATA] [DATE] [GEOGRAPHIC_DATA] 11:05 Biển số xe 29F…" at bounding box center [654, 296] width 398 height 355
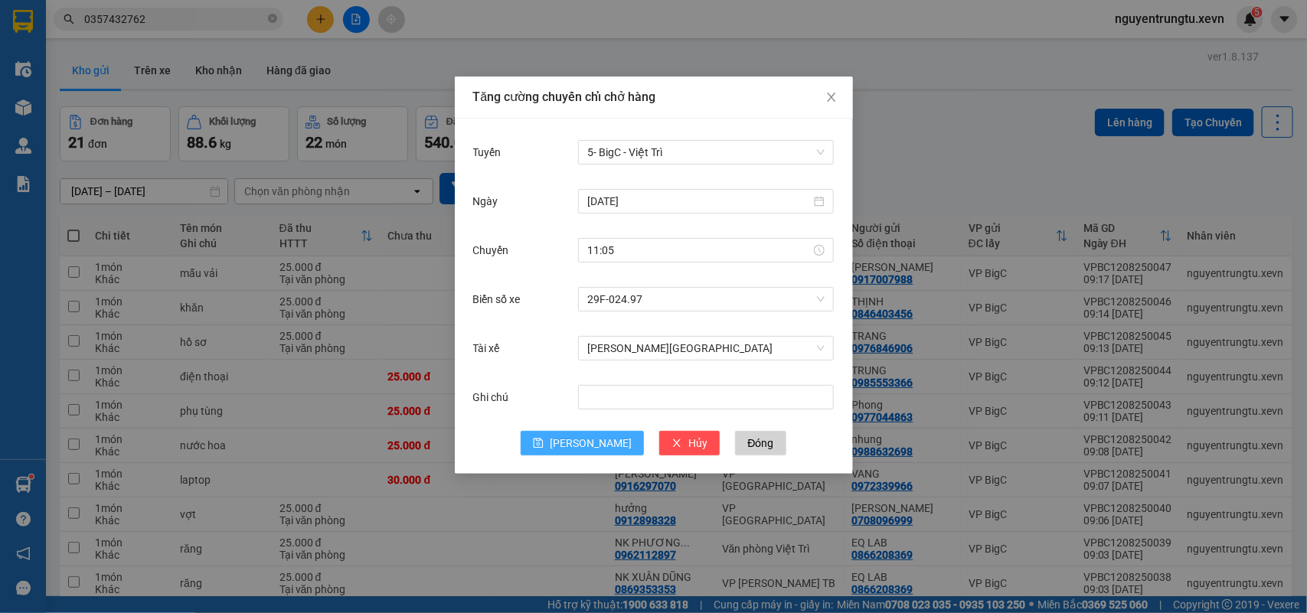
click at [577, 446] on button "[PERSON_NAME]" at bounding box center [582, 443] width 123 height 25
click at [828, 102] on icon "close" at bounding box center [832, 97] width 12 height 12
